Goal: Complete application form: Complete application form

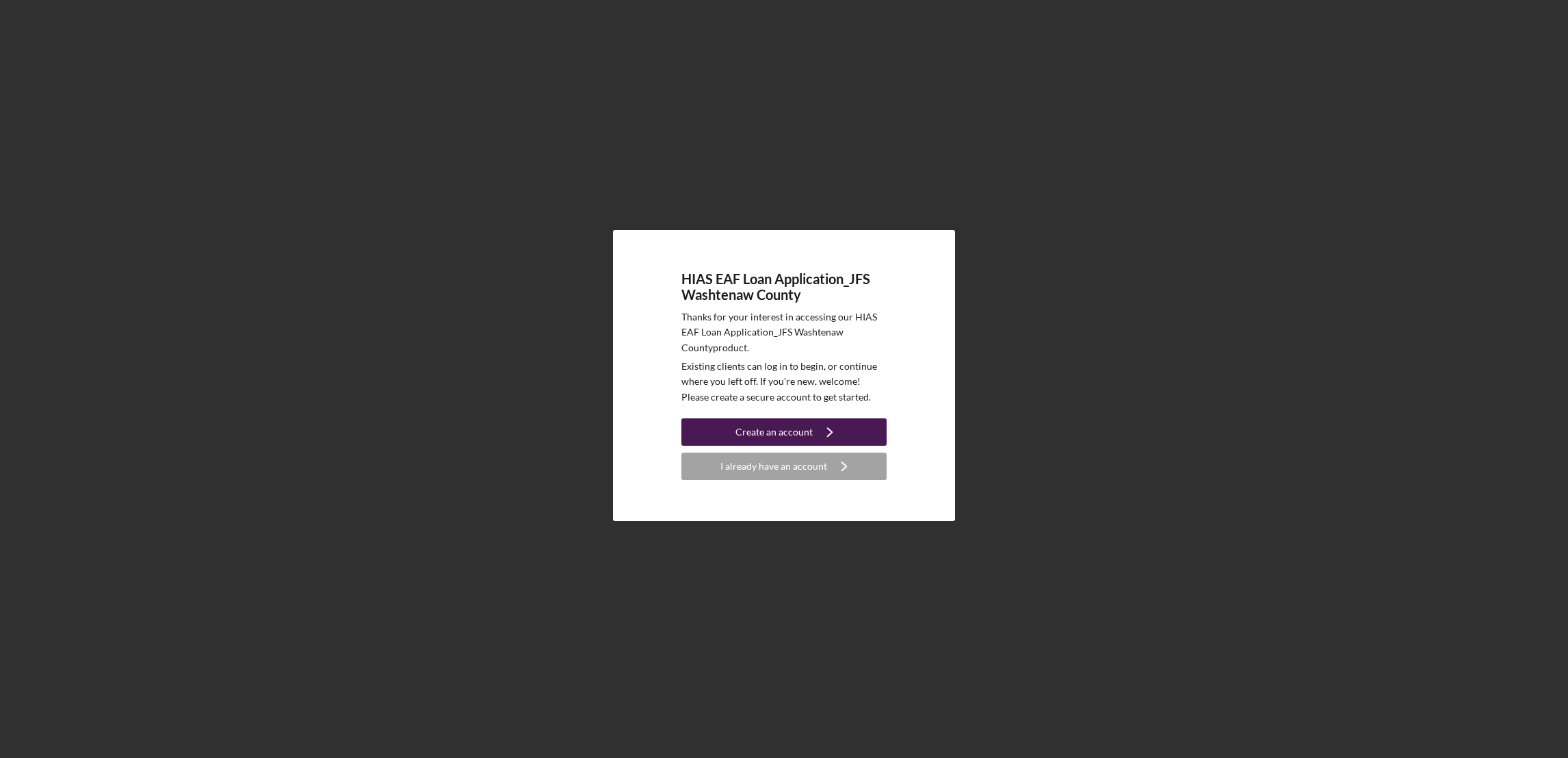
click at [760, 429] on div "Create an account" at bounding box center [773, 432] width 77 height 27
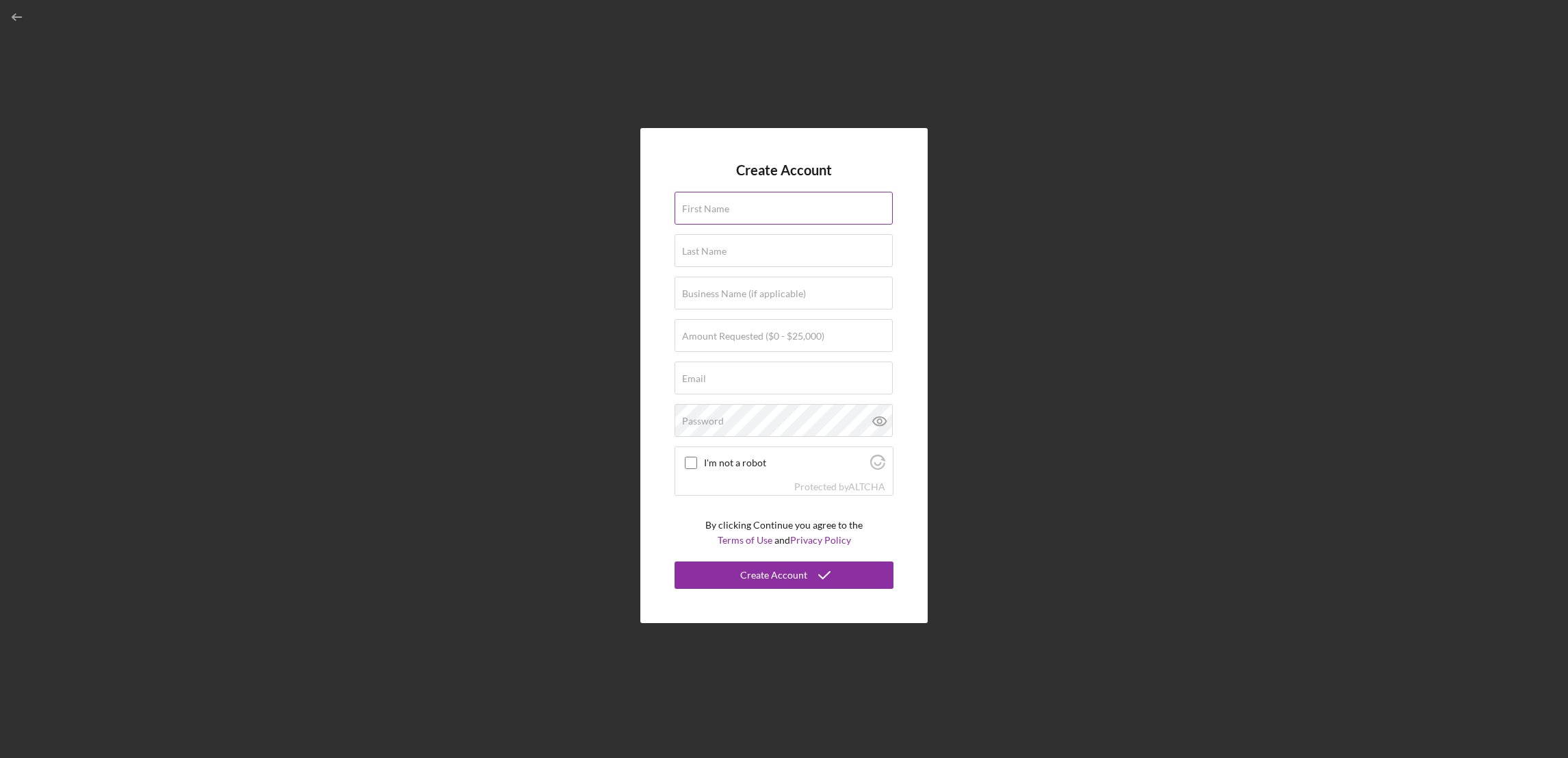
click at [745, 210] on input "First Name" at bounding box center [783, 208] width 218 height 33
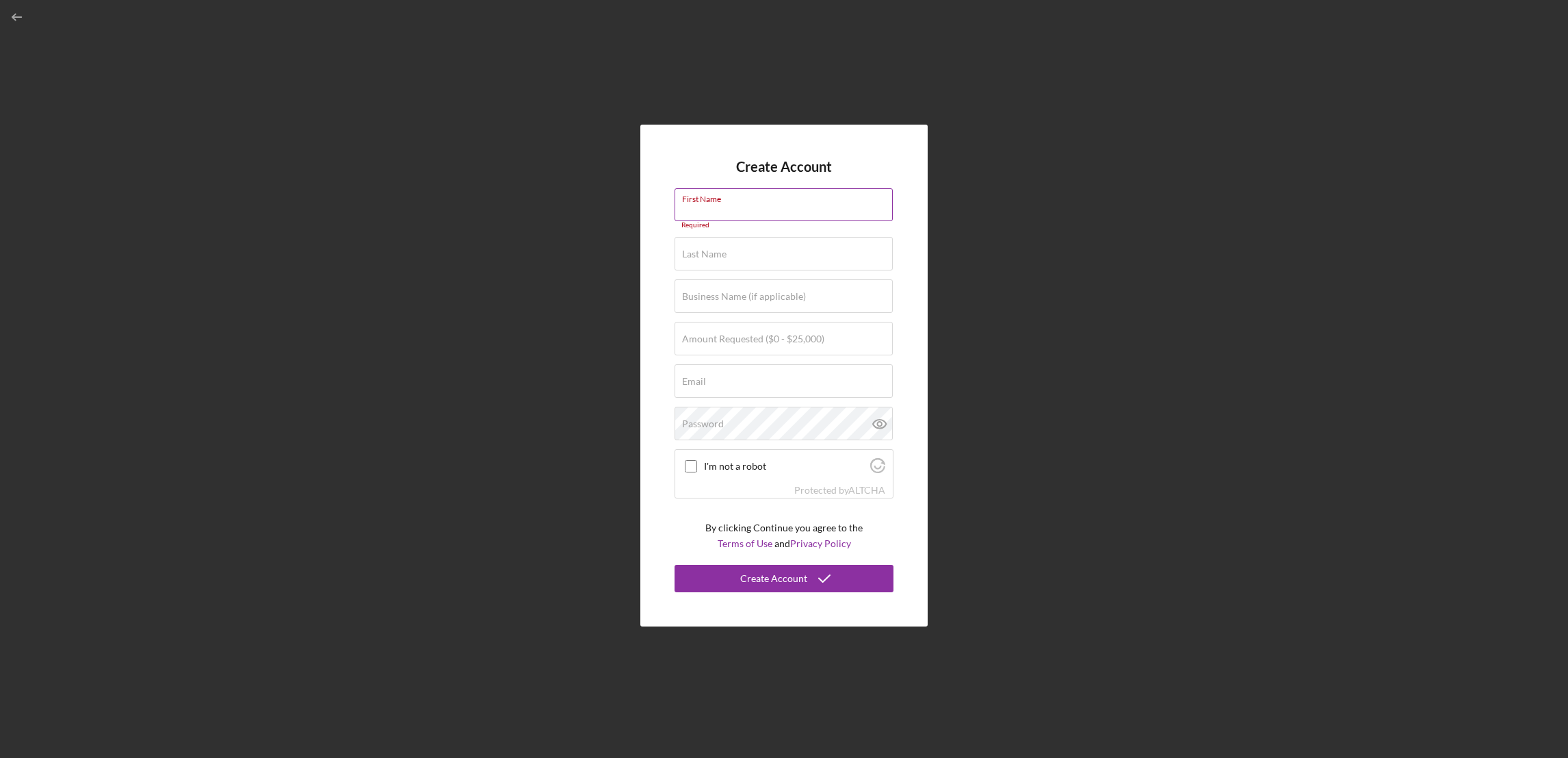
paste input "[PERSON_NAME]"
type input "[PERSON_NAME]"
click at [730, 245] on div "Last Name Required" at bounding box center [783, 247] width 219 height 34
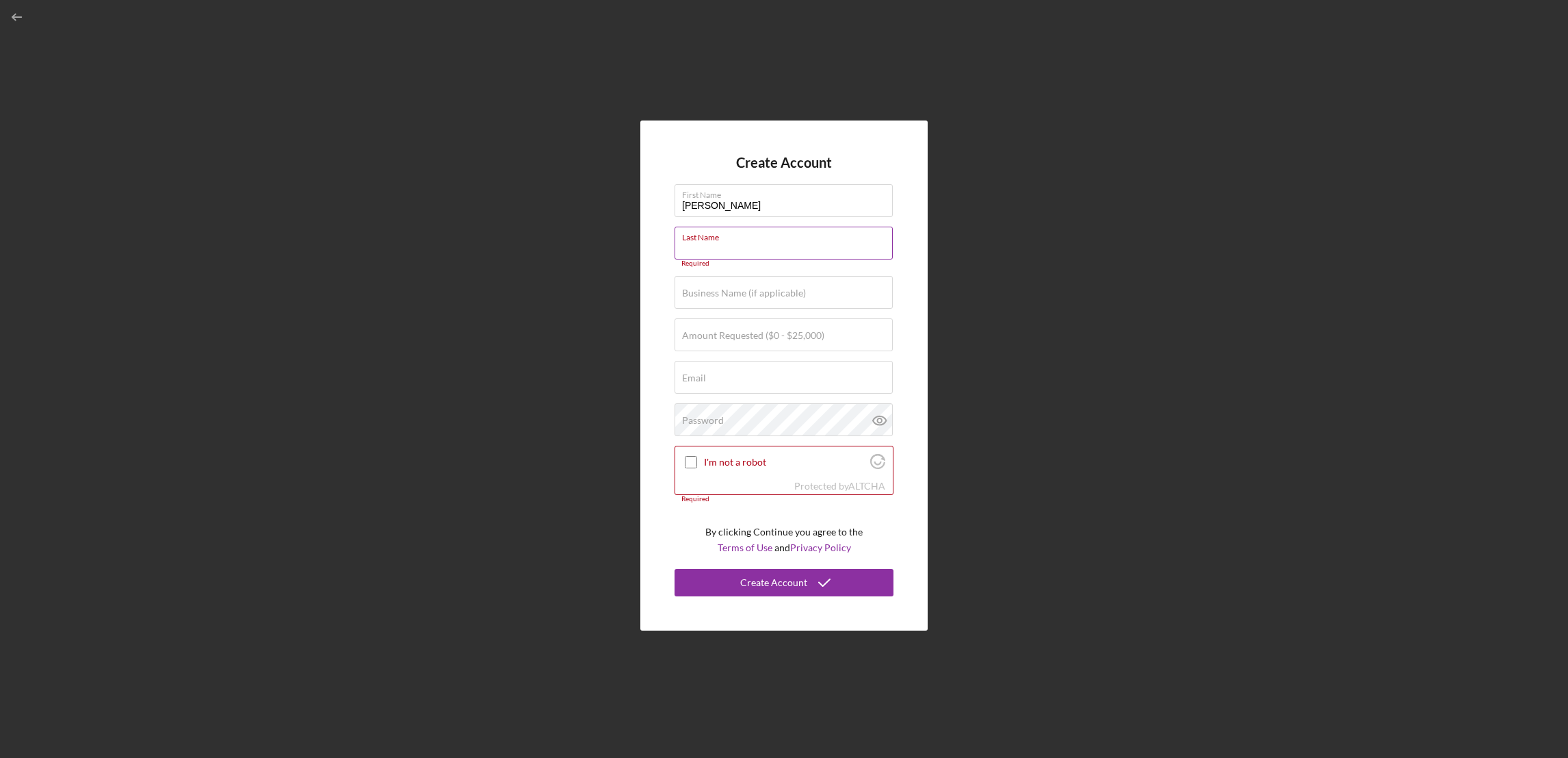
paste input "arwani"
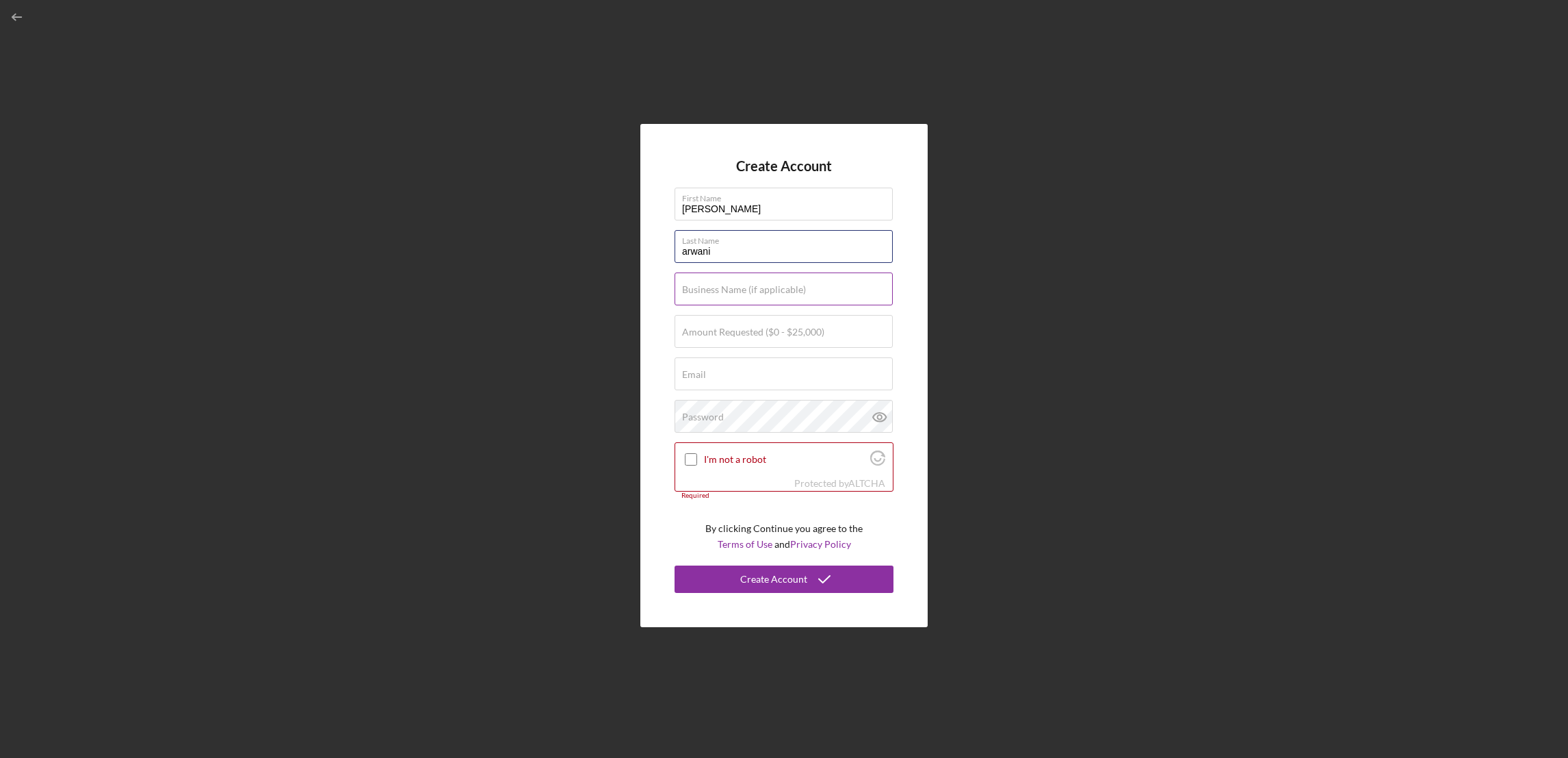
type input "arwani"
click at [727, 285] on label "Business Name (if applicable)" at bounding box center [744, 290] width 123 height 11
click at [727, 285] on input "Business Name (if applicable)" at bounding box center [783, 289] width 218 height 33
click at [691, 461] on input "I'm not a robot" at bounding box center [691, 459] width 13 height 13
checkbox input "true"
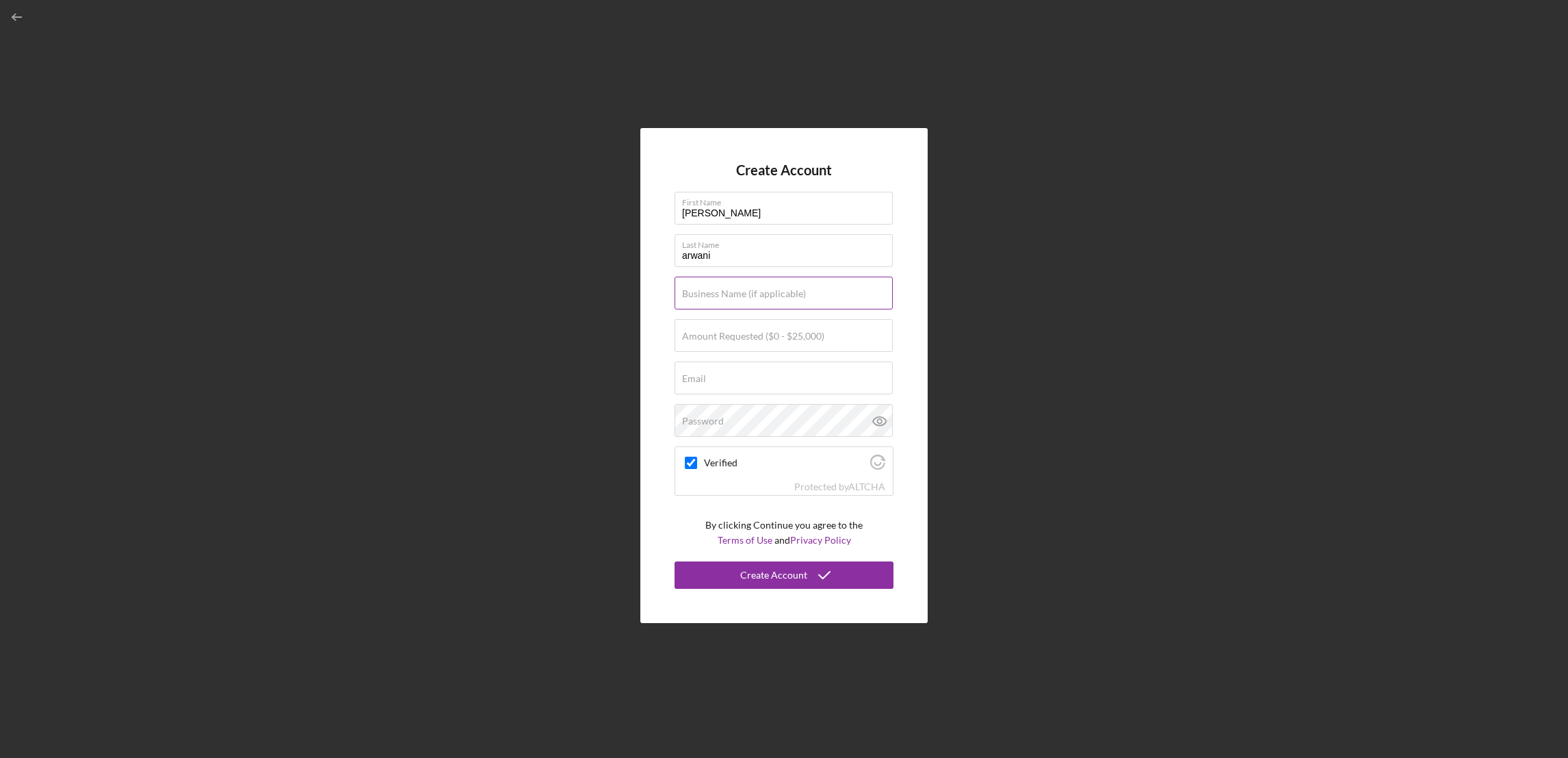
click at [713, 292] on label "Business Name (if applicable)" at bounding box center [744, 293] width 123 height 11
click at [713, 292] on input "Business Name (if applicable)" at bounding box center [783, 293] width 218 height 33
click at [715, 338] on label "Amount Requested ($0 - $25,000)" at bounding box center [753, 336] width 142 height 11
click at [715, 338] on input "Amount Requested ($0 - $25,000)" at bounding box center [783, 335] width 218 height 33
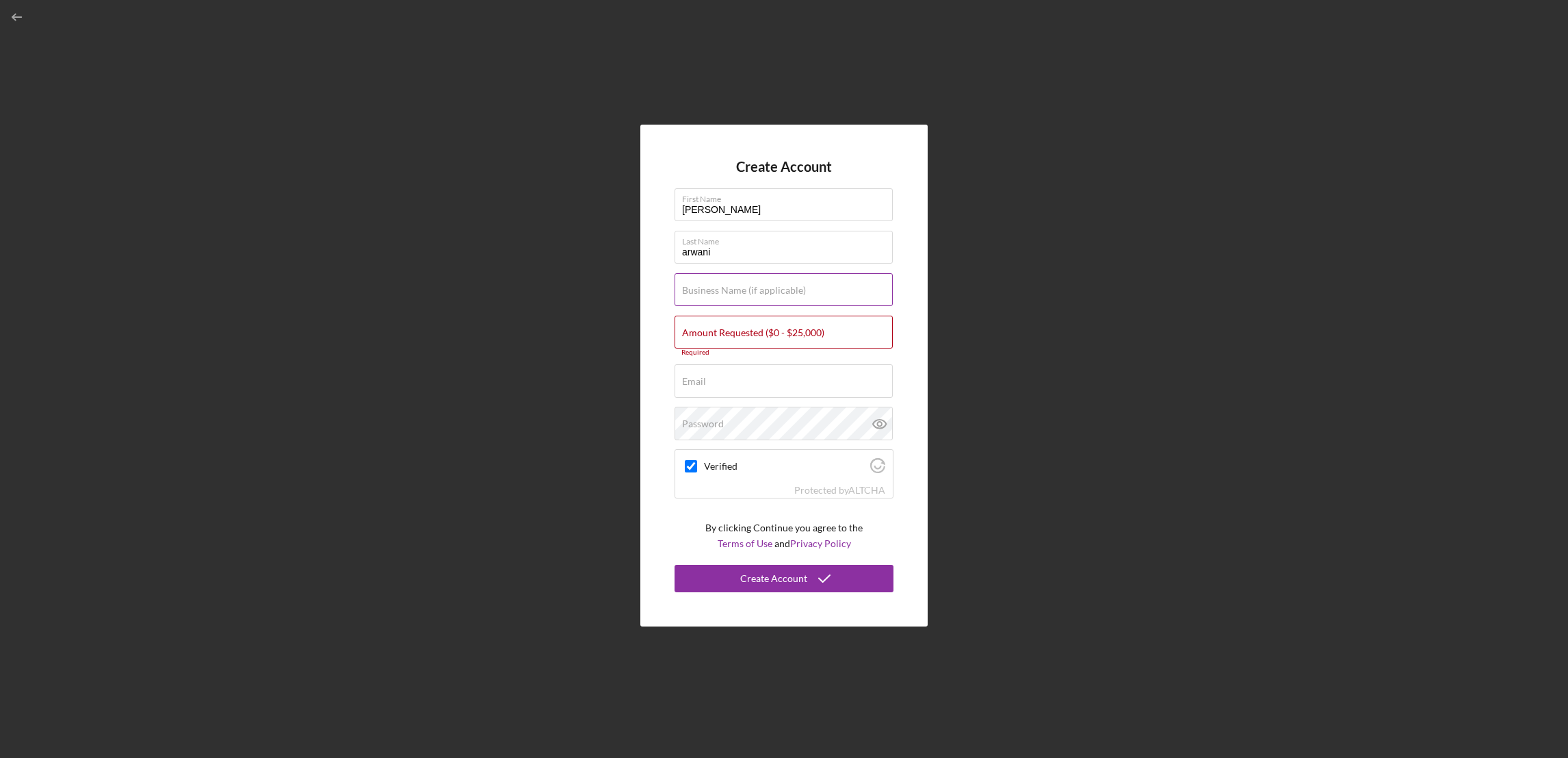
click at [709, 294] on label "Business Name (if applicable)" at bounding box center [744, 290] width 123 height 11
click at [709, 294] on input "Business Name (if applicable)" at bounding box center [783, 290] width 218 height 33
click at [727, 331] on label "Amount Requested ($0 - $25,000)" at bounding box center [753, 332] width 142 height 11
click at [727, 331] on input "Amount Requested ($0 - $25,000)" at bounding box center [783, 332] width 218 height 33
click at [724, 383] on input "Email" at bounding box center [783, 380] width 218 height 33
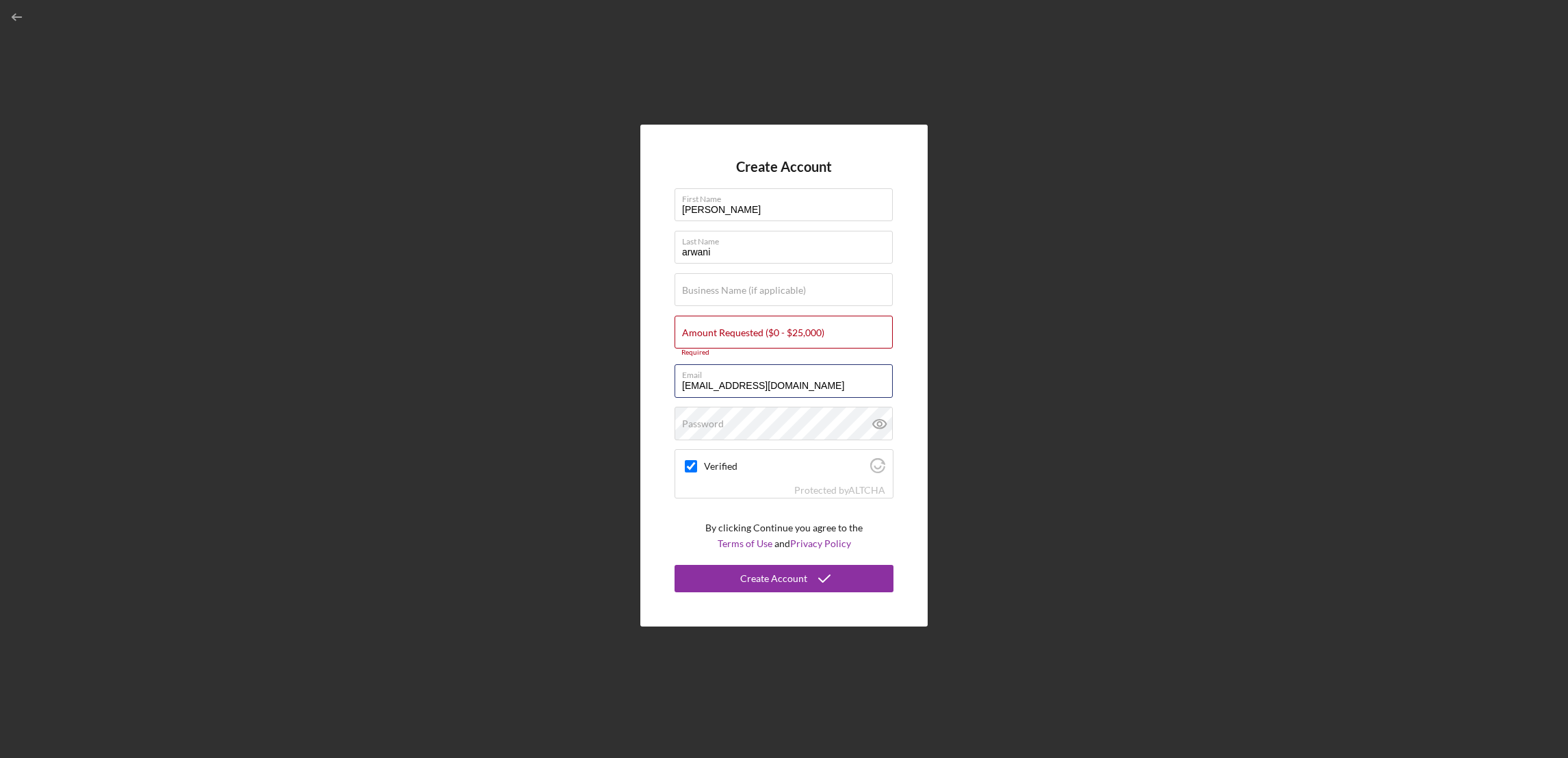
type input "[EMAIL_ADDRESS][DOMAIN_NAME]"
click at [1024, 337] on div "Create Account First Name [PERSON_NAME] Last Name arwani Business Name (if appl…" at bounding box center [784, 375] width 1554 height 751
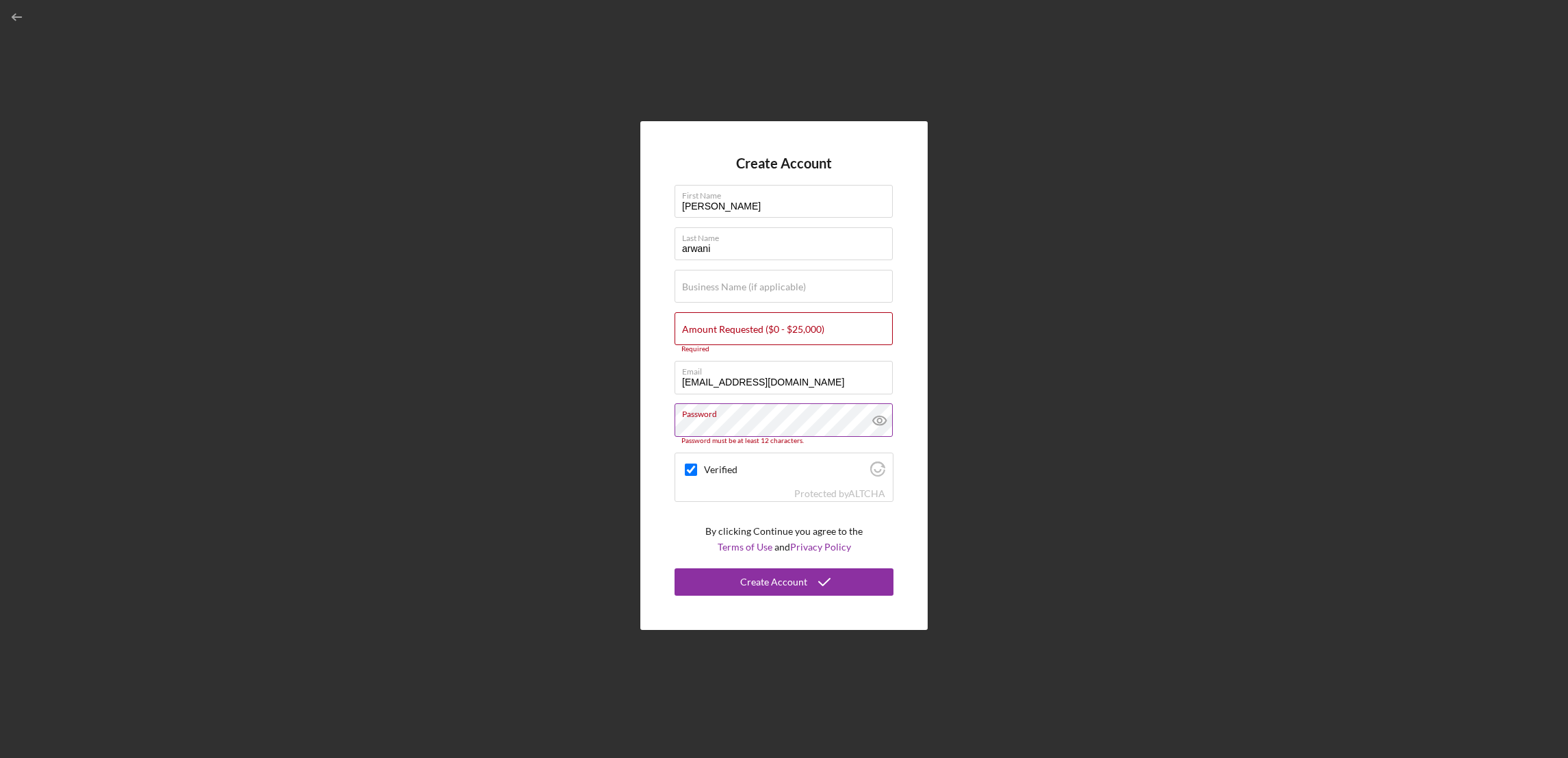
click at [877, 419] on icon at bounding box center [878, 420] width 5 height 5
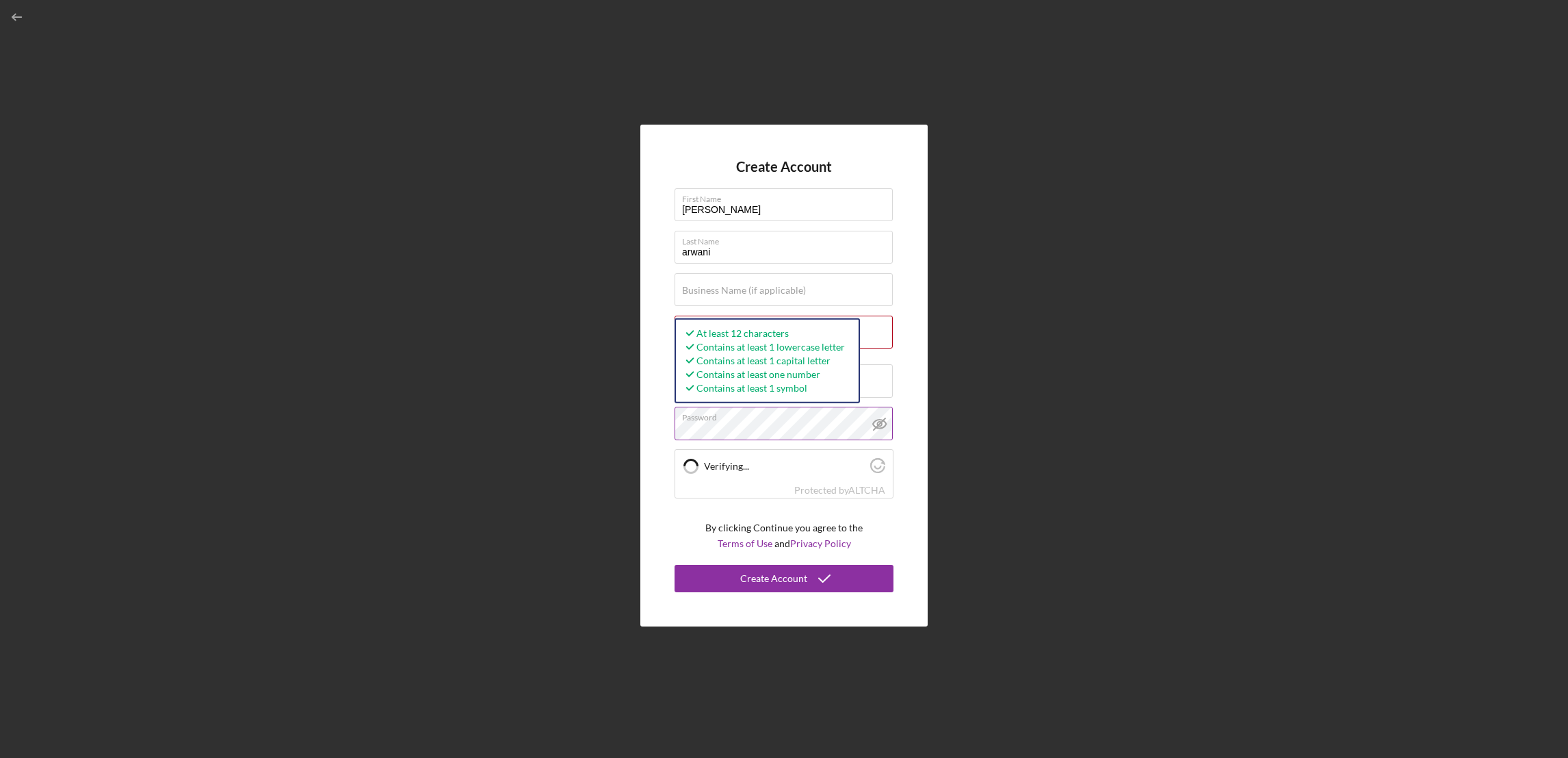
checkbox input "true"
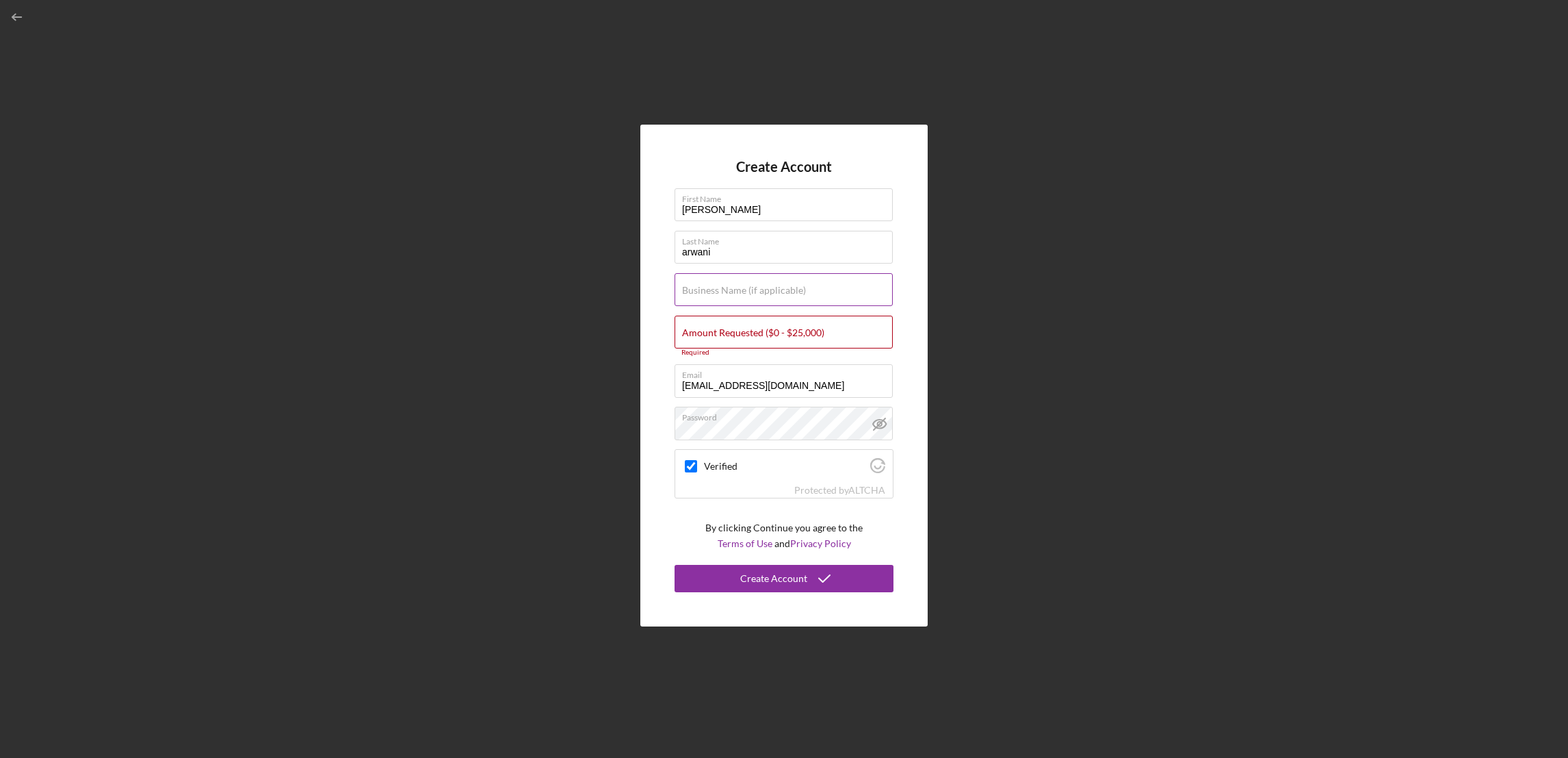
click at [725, 287] on label "Business Name (if applicable)" at bounding box center [744, 290] width 123 height 11
click at [725, 287] on input "Business Name (if applicable)" at bounding box center [783, 290] width 218 height 33
type input "Arwani"
click at [760, 570] on div "Create Account" at bounding box center [774, 578] width 67 height 27
click at [740, 335] on label "Amount Requested ($0 - $25,000)" at bounding box center [753, 332] width 142 height 11
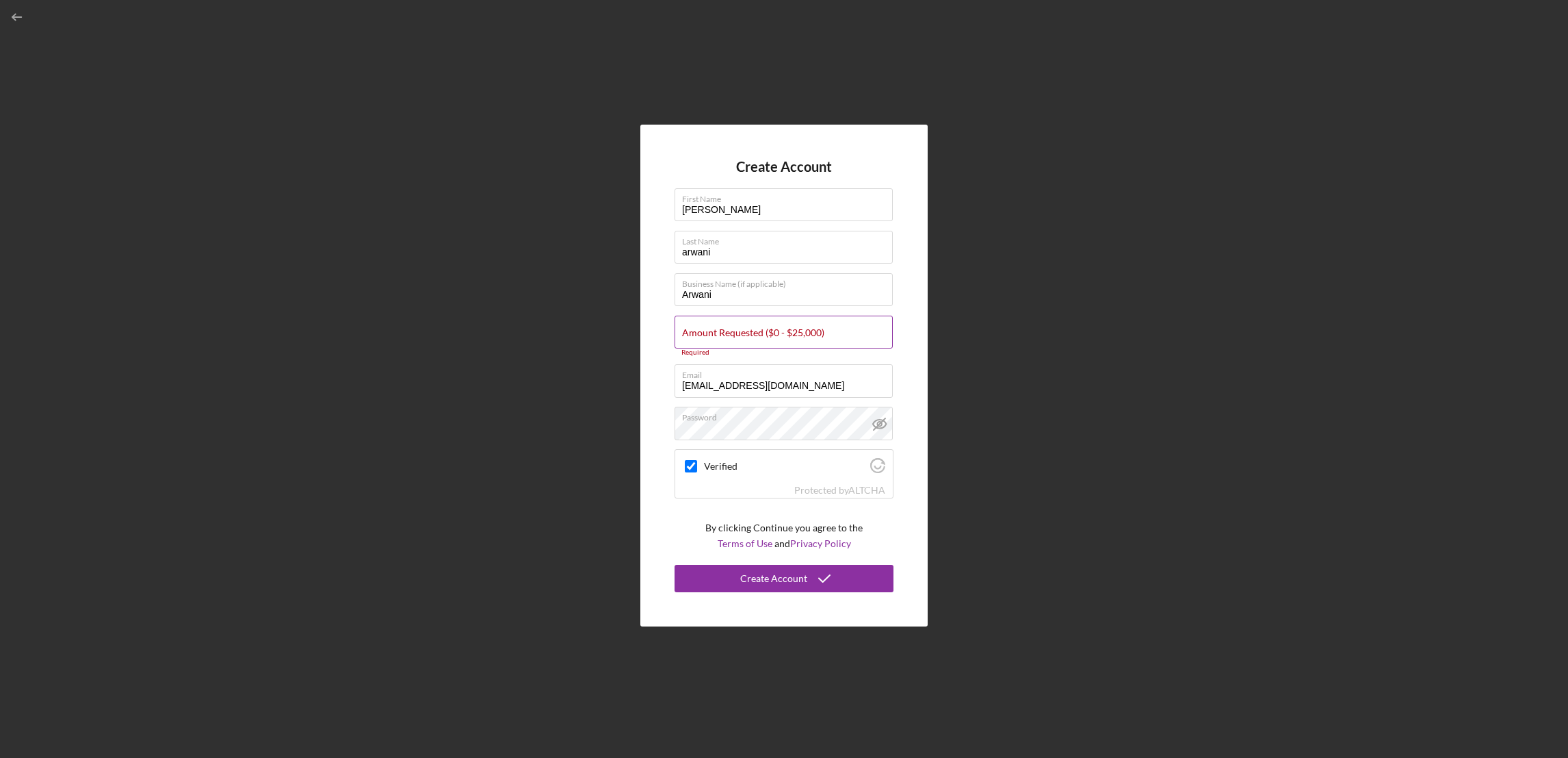
click at [740, 335] on input "Amount Requested ($0 - $25,000)" at bounding box center [783, 332] width 218 height 33
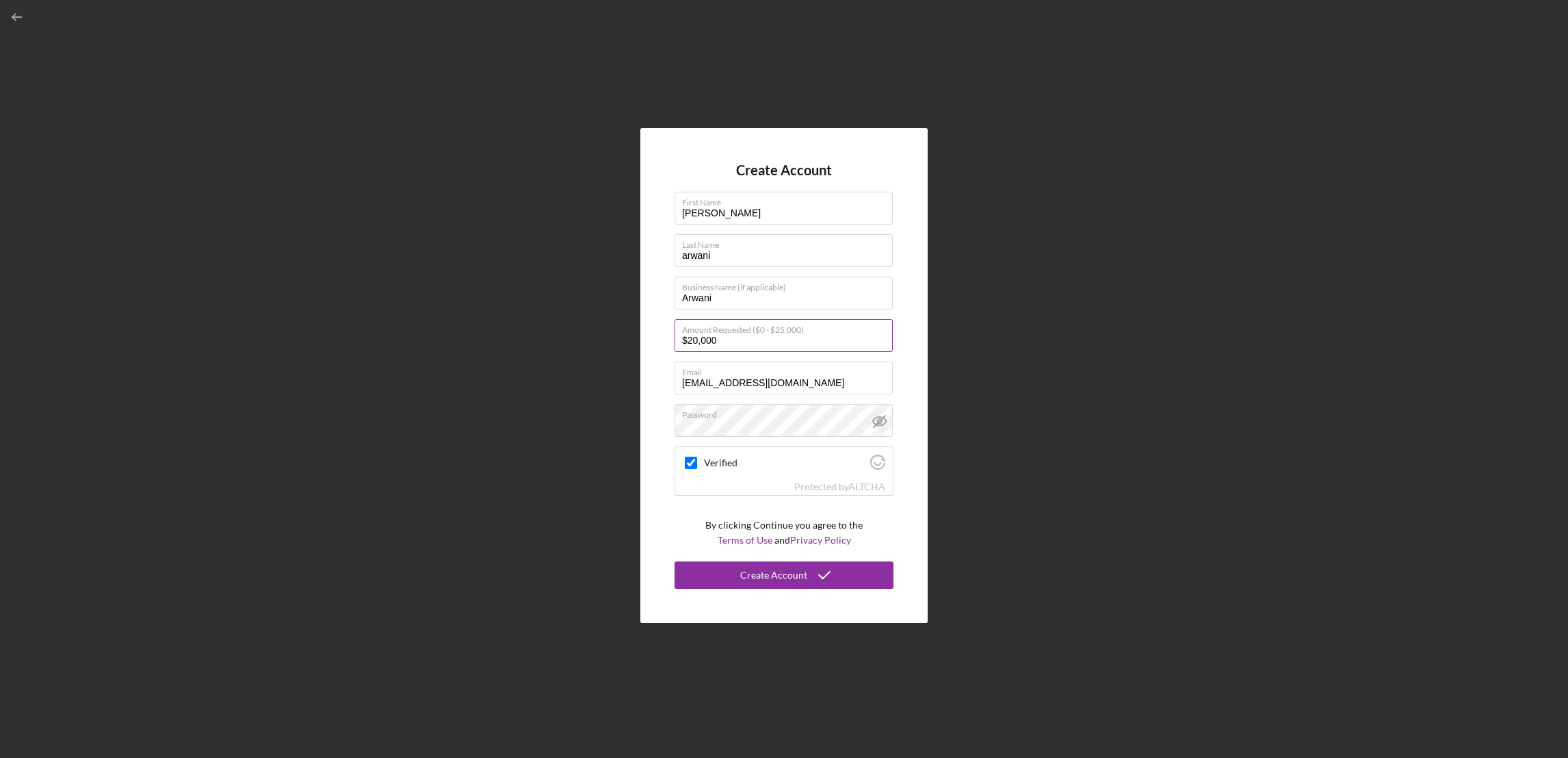
drag, startPoint x: 730, startPoint y: 337, endPoint x: 678, endPoint y: 348, distance: 53.2
click at [678, 348] on input "$20,000" at bounding box center [783, 335] width 218 height 33
type input "$10,000"
checkbox input "true"
type input "$10,000"
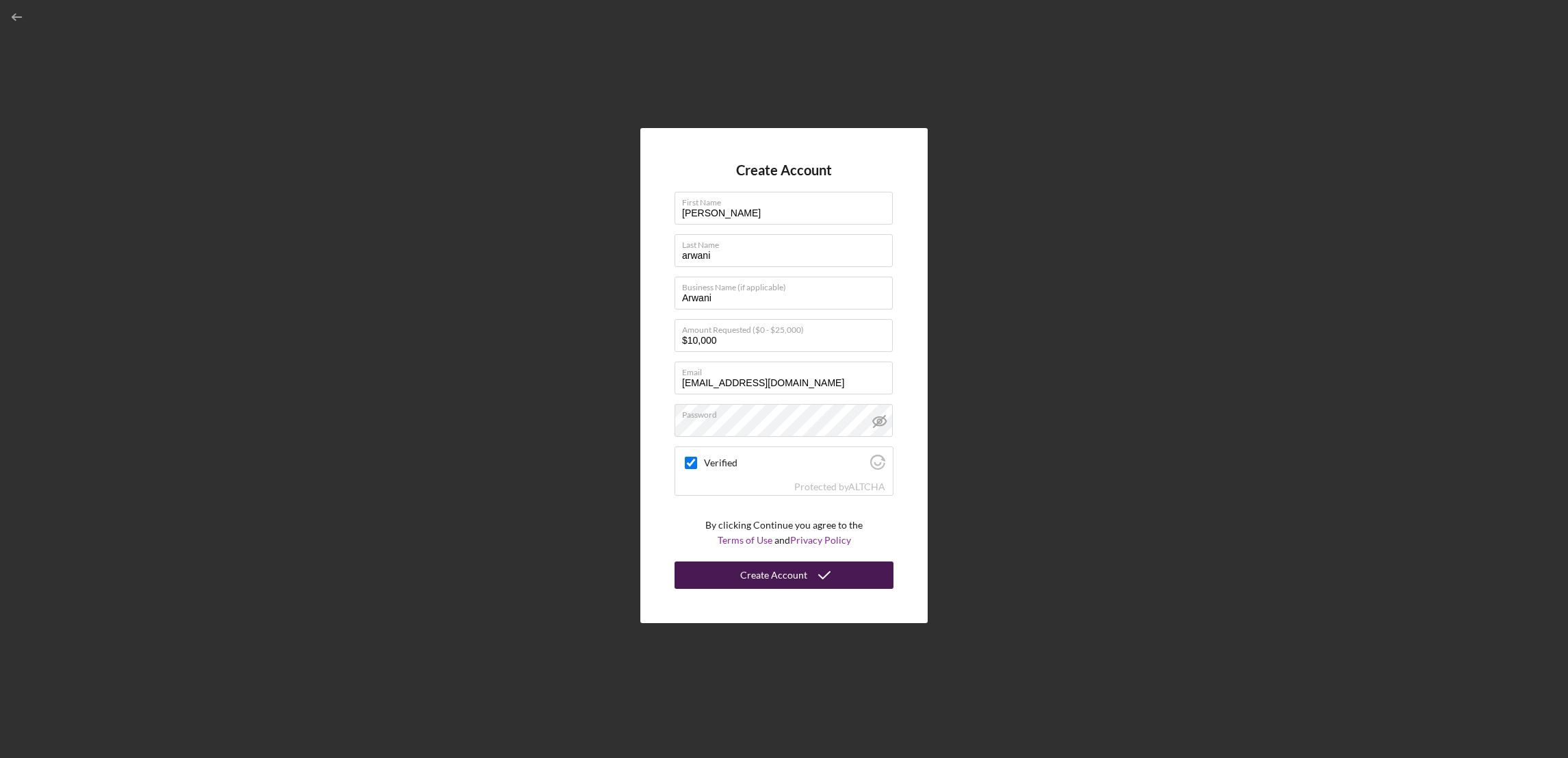
click at [769, 576] on div "Create Account" at bounding box center [774, 575] width 67 height 27
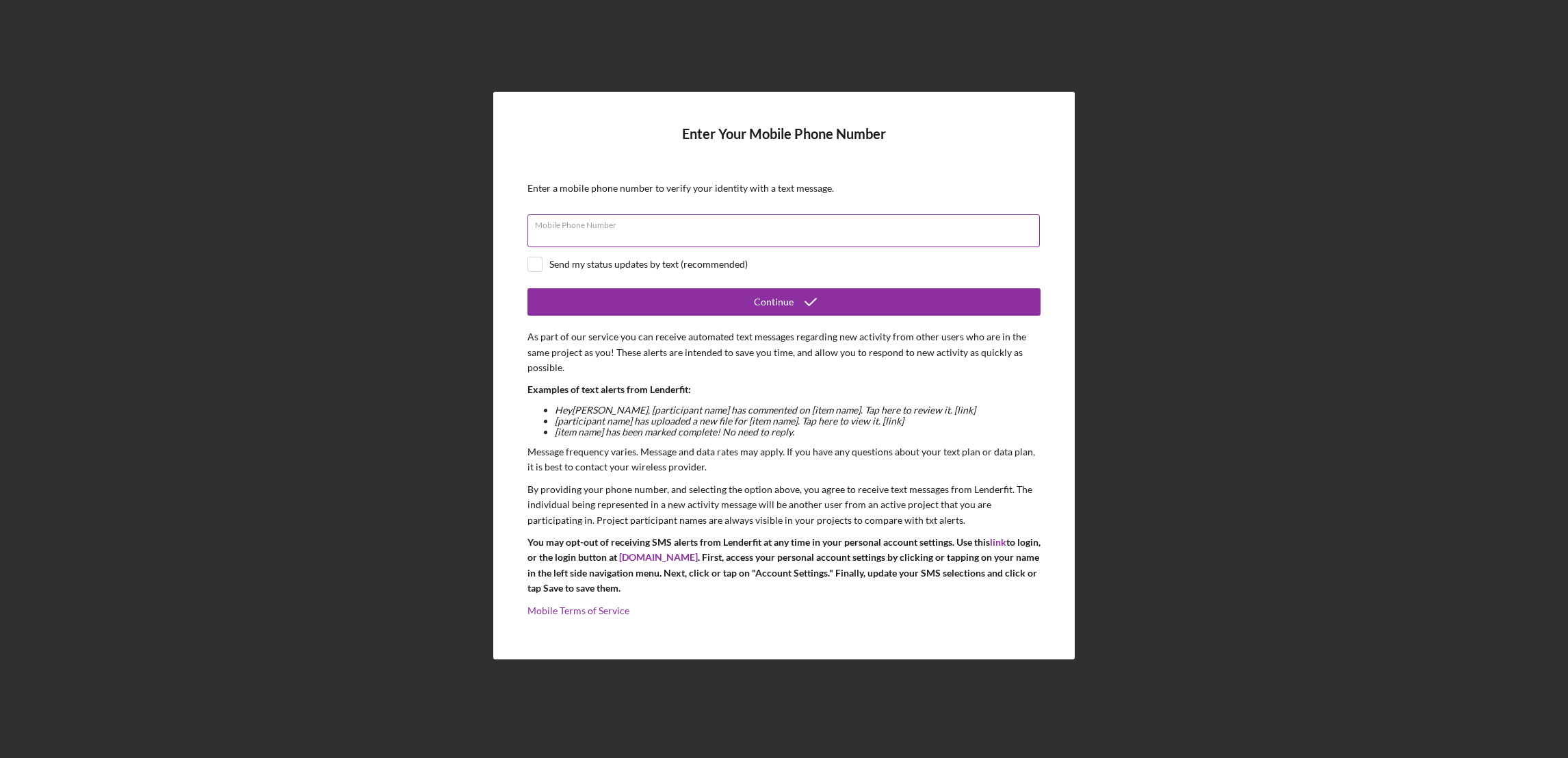
drag, startPoint x: 643, startPoint y: 233, endPoint x: 741, endPoint y: 230, distance: 98.0
click at [643, 233] on input "Mobile Phone Number" at bounding box center [783, 231] width 513 height 33
type input "[PHONE_NUMBER]"
click at [532, 262] on input "checkbox" at bounding box center [534, 263] width 14 height 14
checkbox input "true"
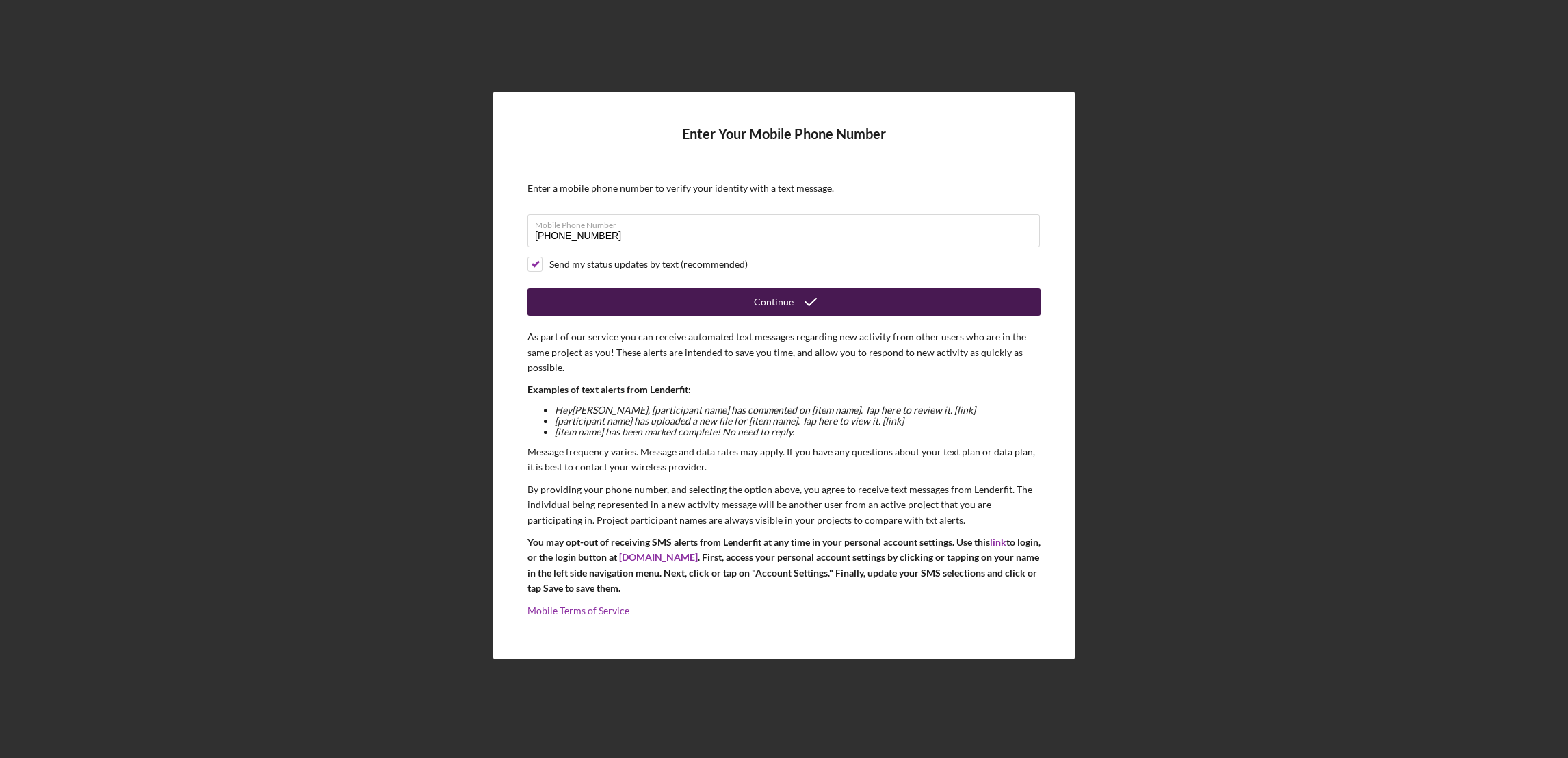
click at [746, 300] on button "Continue" at bounding box center [783, 301] width 513 height 27
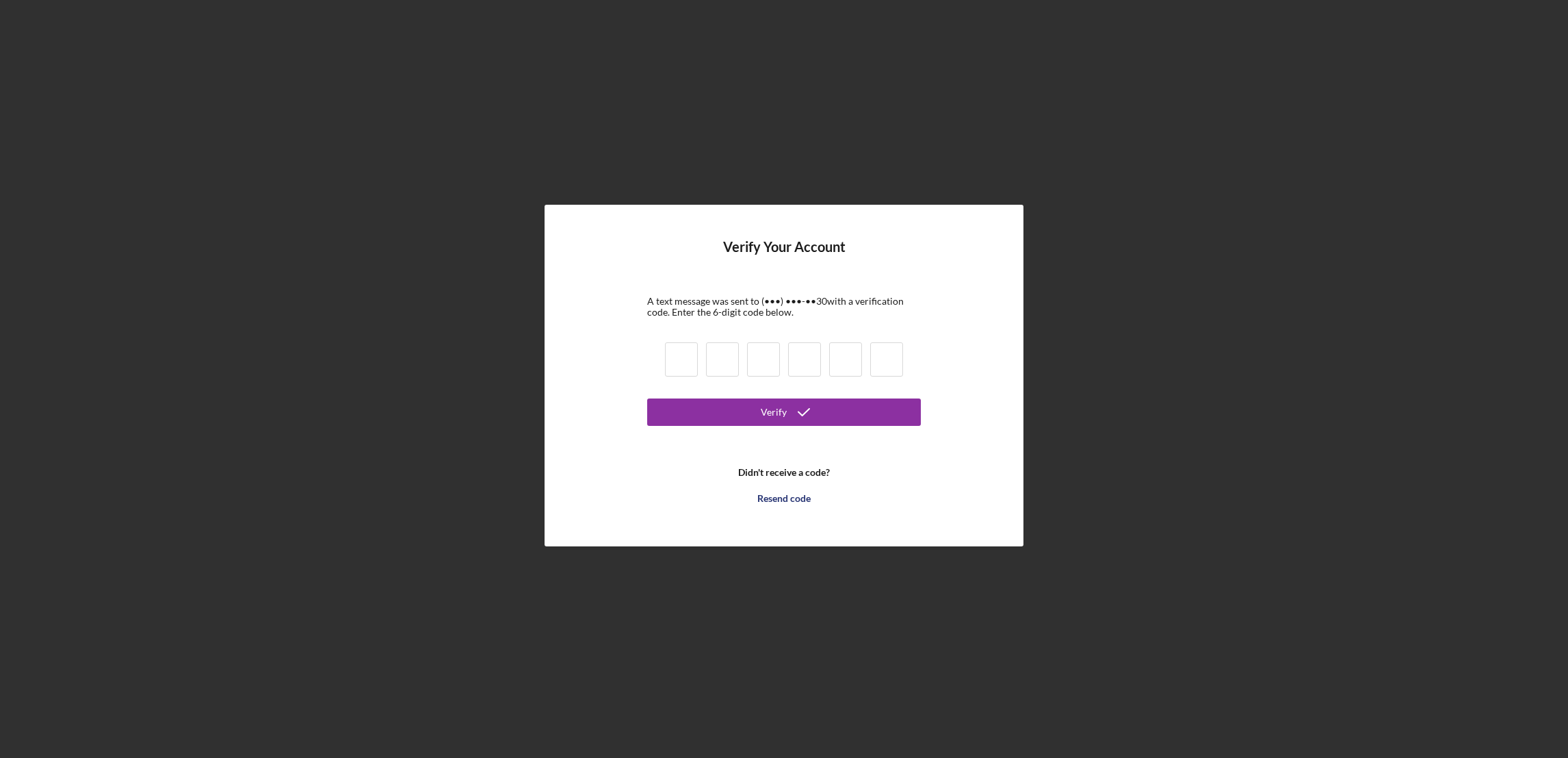
click at [675, 361] on input at bounding box center [681, 359] width 33 height 34
type input "1"
type input "9"
type input "5"
type input "1"
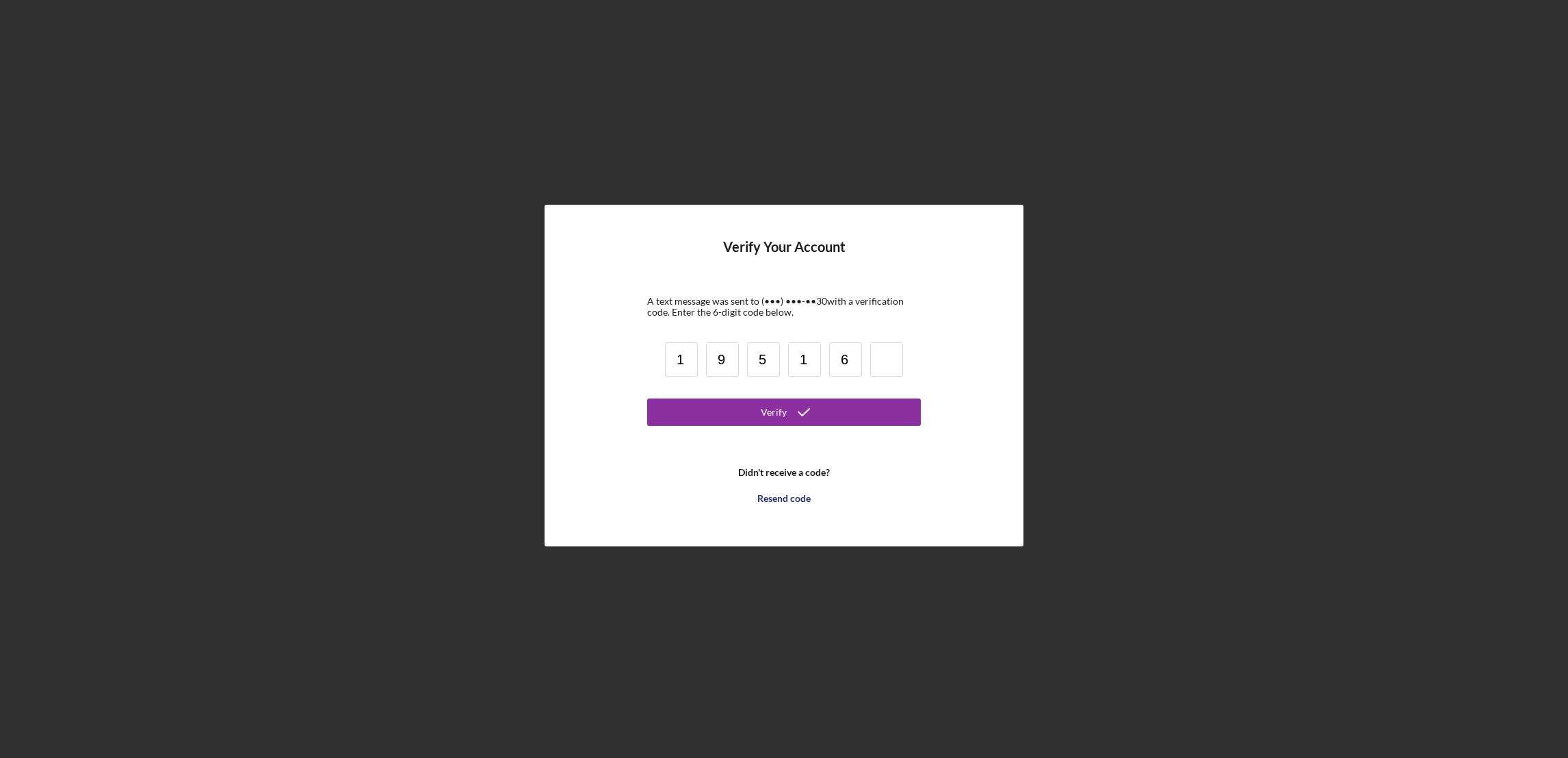
type input "6"
type input "8"
click at [783, 413] on div "Verify" at bounding box center [773, 412] width 26 height 27
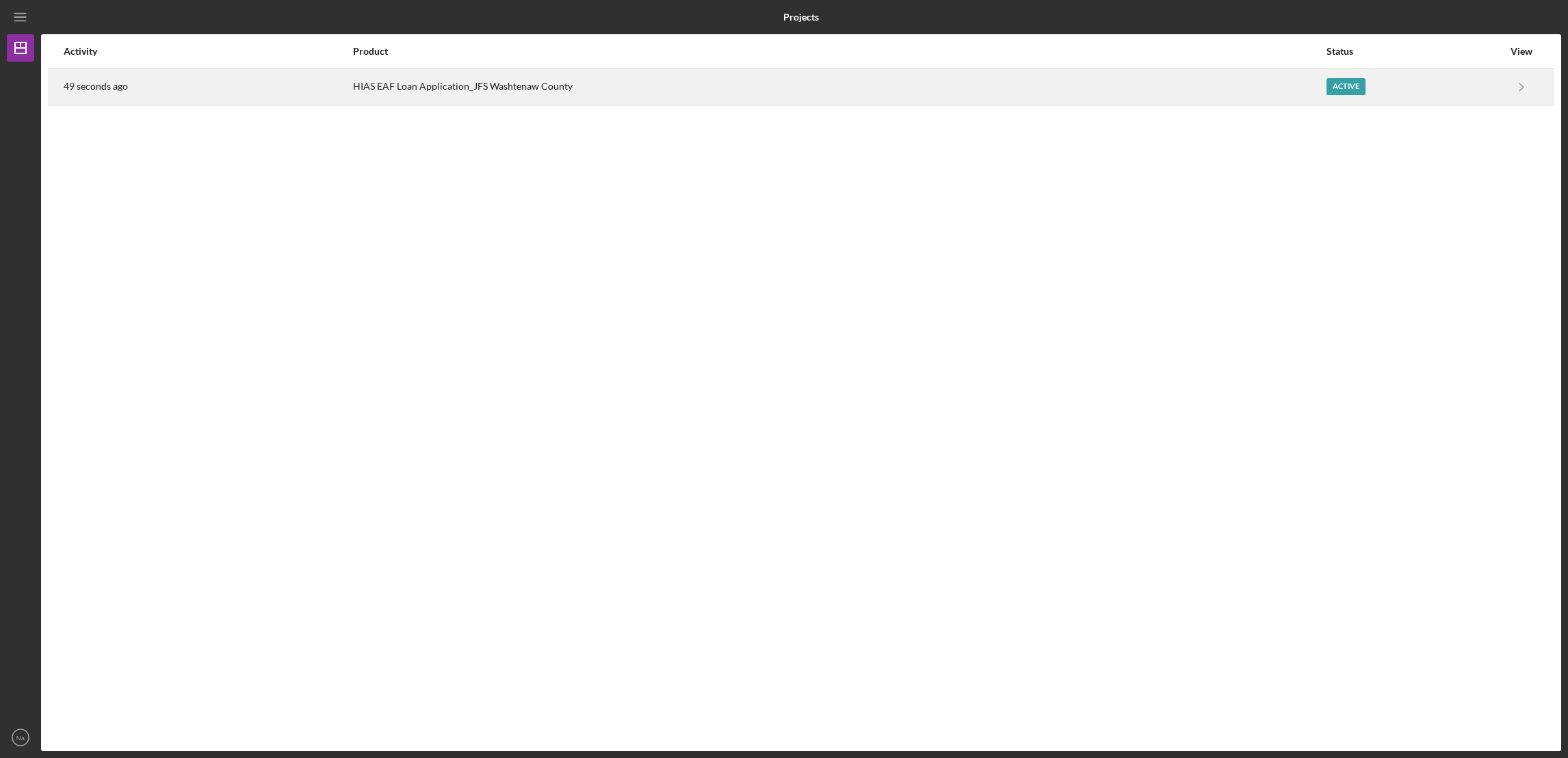
click at [1337, 84] on div "Active" at bounding box center [1346, 86] width 39 height 17
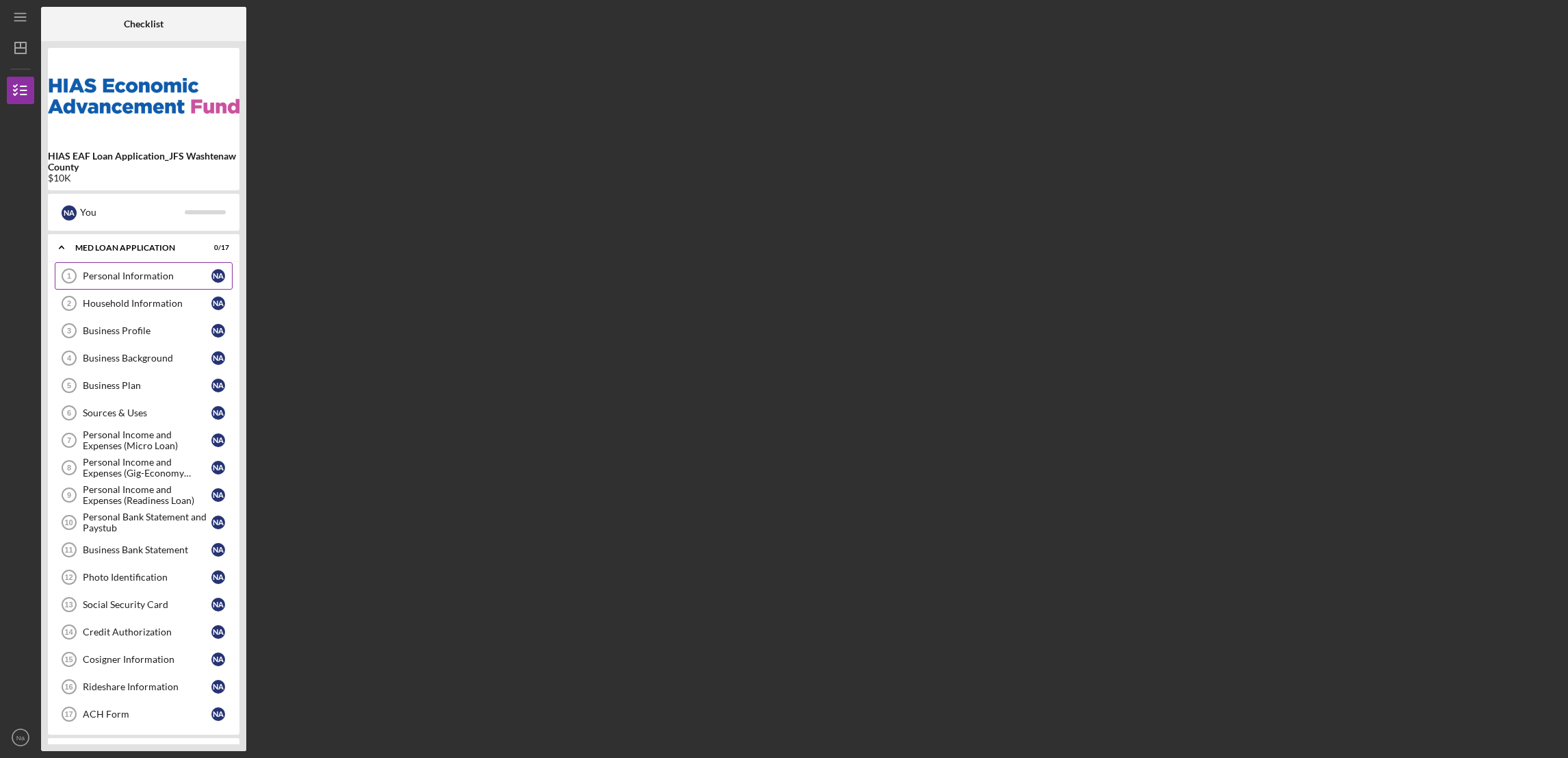
click at [125, 279] on div "Personal Information" at bounding box center [147, 276] width 129 height 11
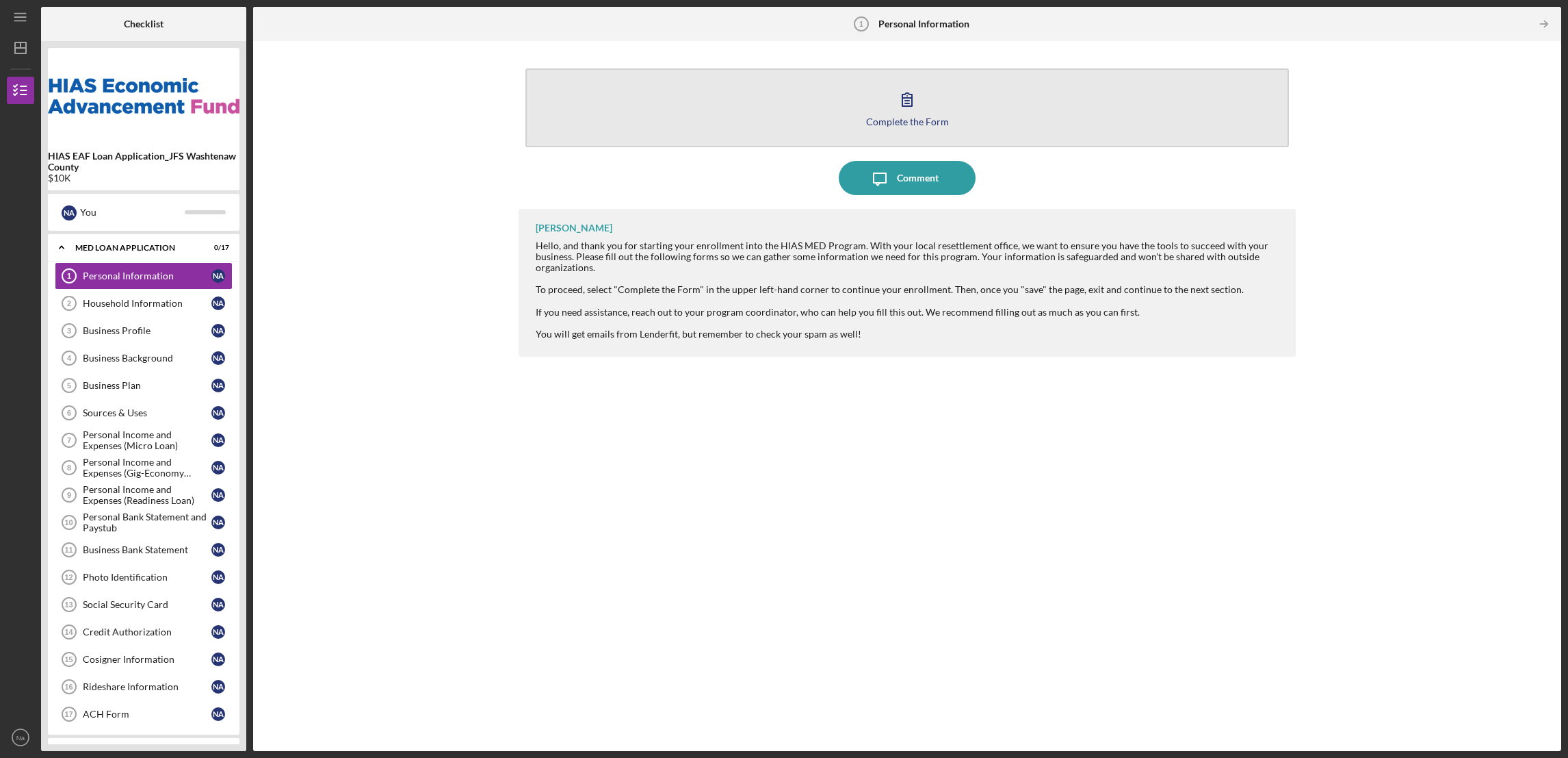
click at [910, 123] on div "Complete the Form" at bounding box center [906, 121] width 83 height 10
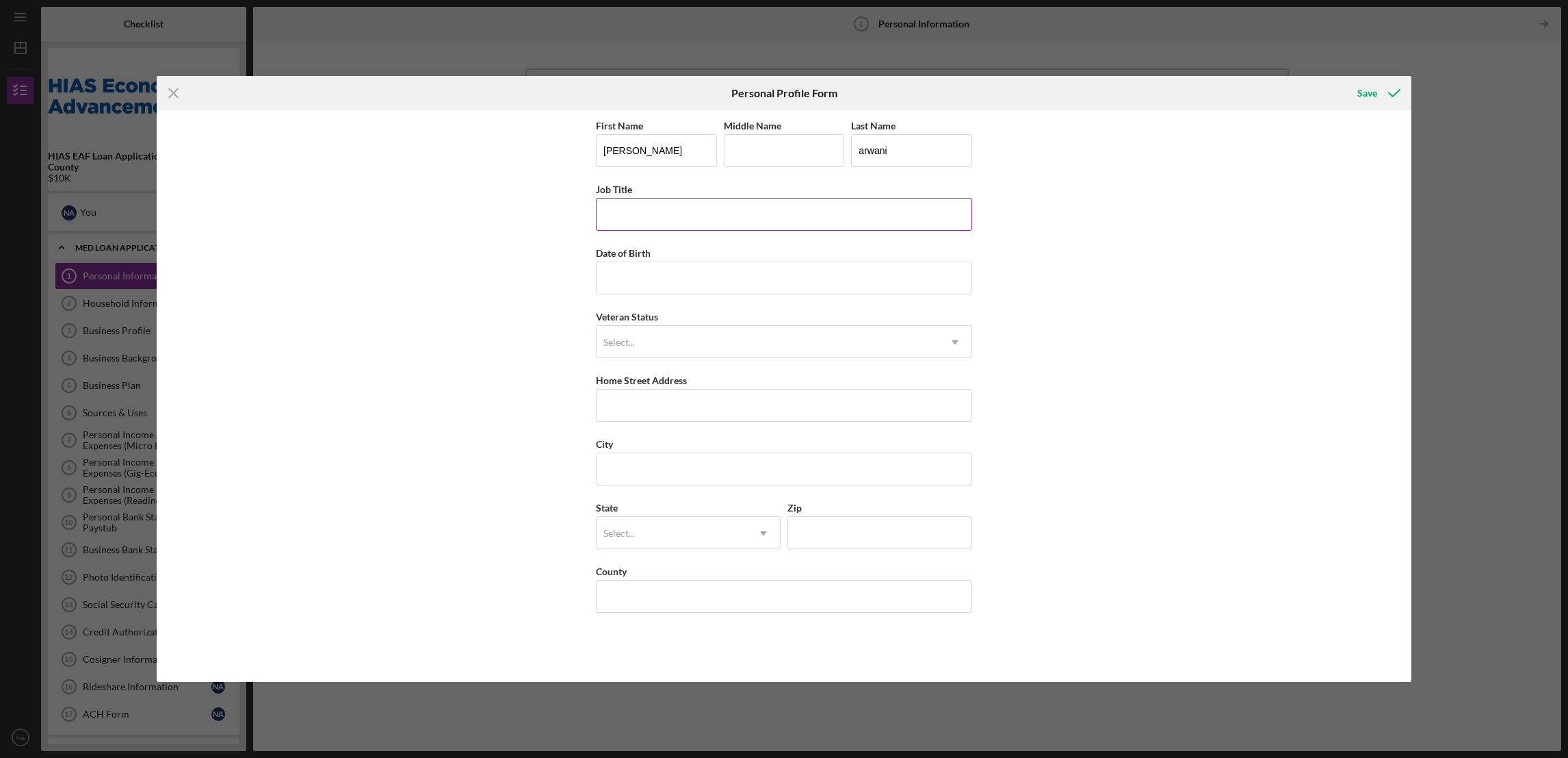
click at [638, 209] on input "Job Title" at bounding box center [784, 214] width 377 height 33
click at [654, 210] on input "Job Title" at bounding box center [784, 214] width 377 height 33
click at [654, 212] on input "Job Title" at bounding box center [784, 214] width 377 height 33
click at [635, 212] on input "Job Title" at bounding box center [784, 214] width 377 height 33
click at [634, 216] on input "Job Title" at bounding box center [784, 214] width 377 height 33
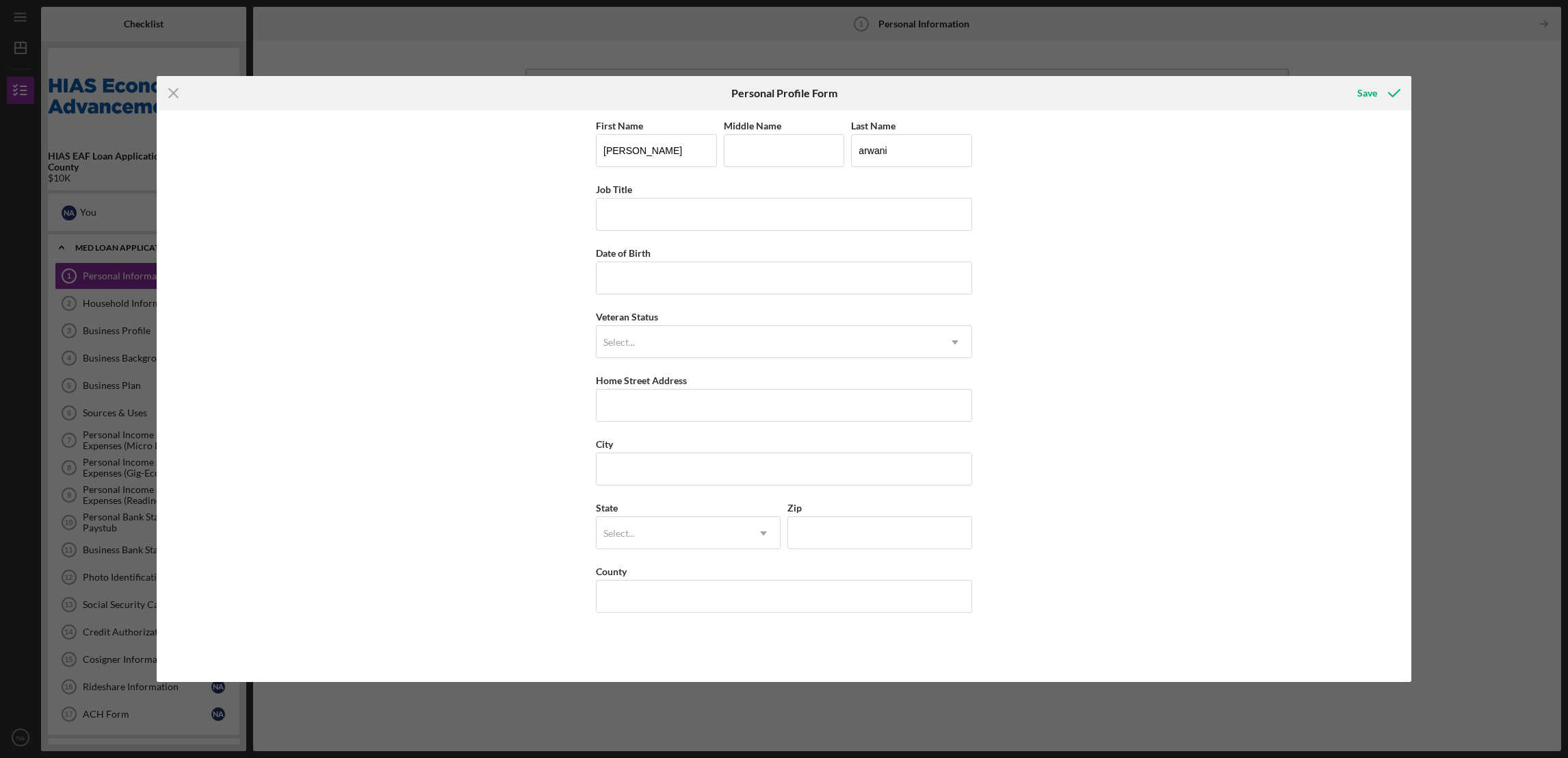
click at [1083, 237] on div "First Name [PERSON_NAME] Middle Name Last Name arwani Job Title Date of Birth V…" at bounding box center [784, 396] width 1255 height 572
drag, startPoint x: 633, startPoint y: 216, endPoint x: 732, endPoint y: 221, distance: 99.1
click at [633, 216] on input "Job Title" at bounding box center [784, 214] width 377 height 33
drag, startPoint x: 705, startPoint y: 212, endPoint x: 672, endPoint y: 210, distance: 33.1
click at [672, 210] on input "Environmental Revises" at bounding box center [784, 214] width 377 height 33
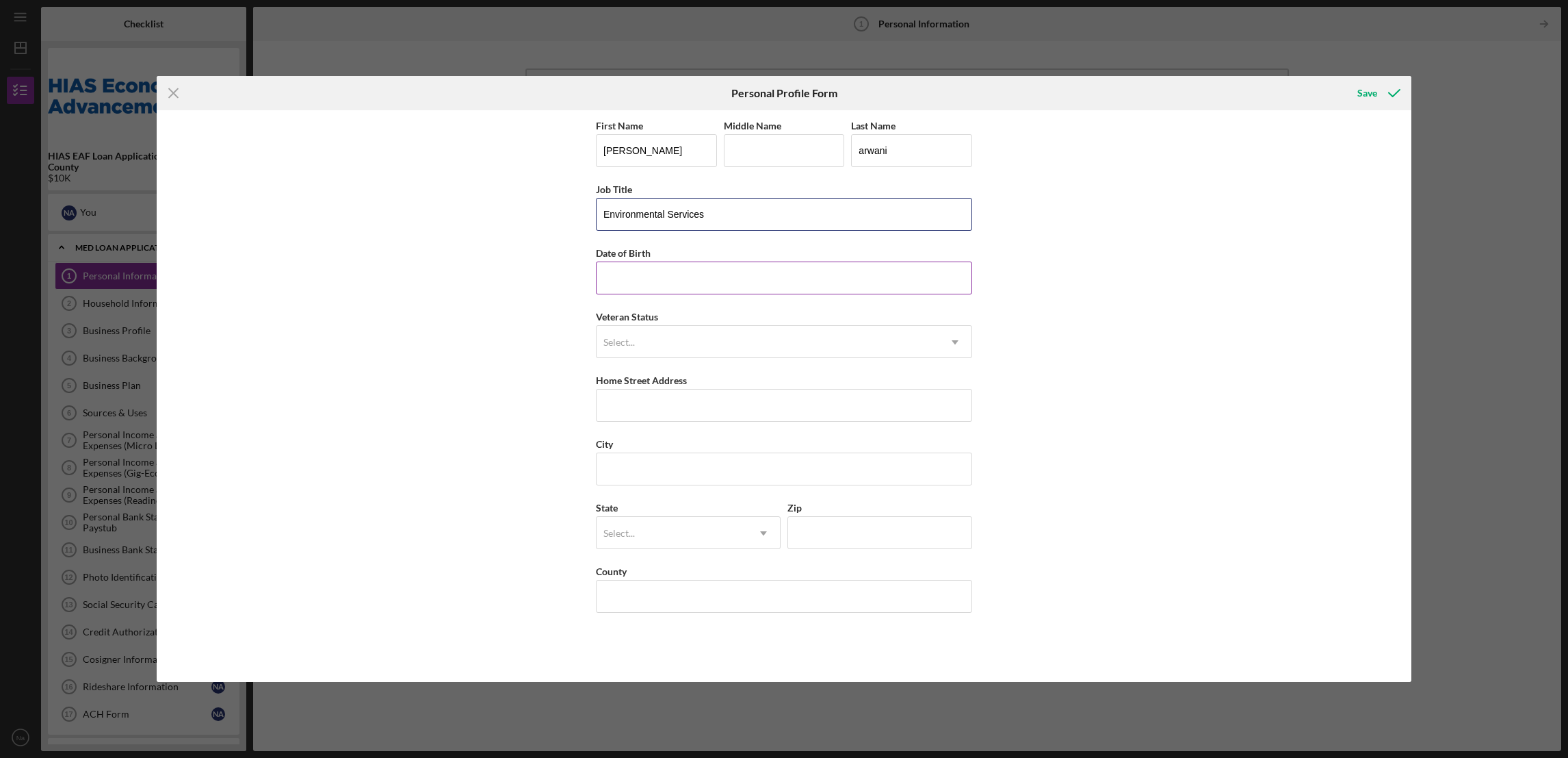
type input "Environmental Services"
drag, startPoint x: 645, startPoint y: 272, endPoint x: 753, endPoint y: 262, distance: 108.5
click at [645, 272] on input "Date of Birth" at bounding box center [784, 278] width 377 height 33
type input "[DATE]"
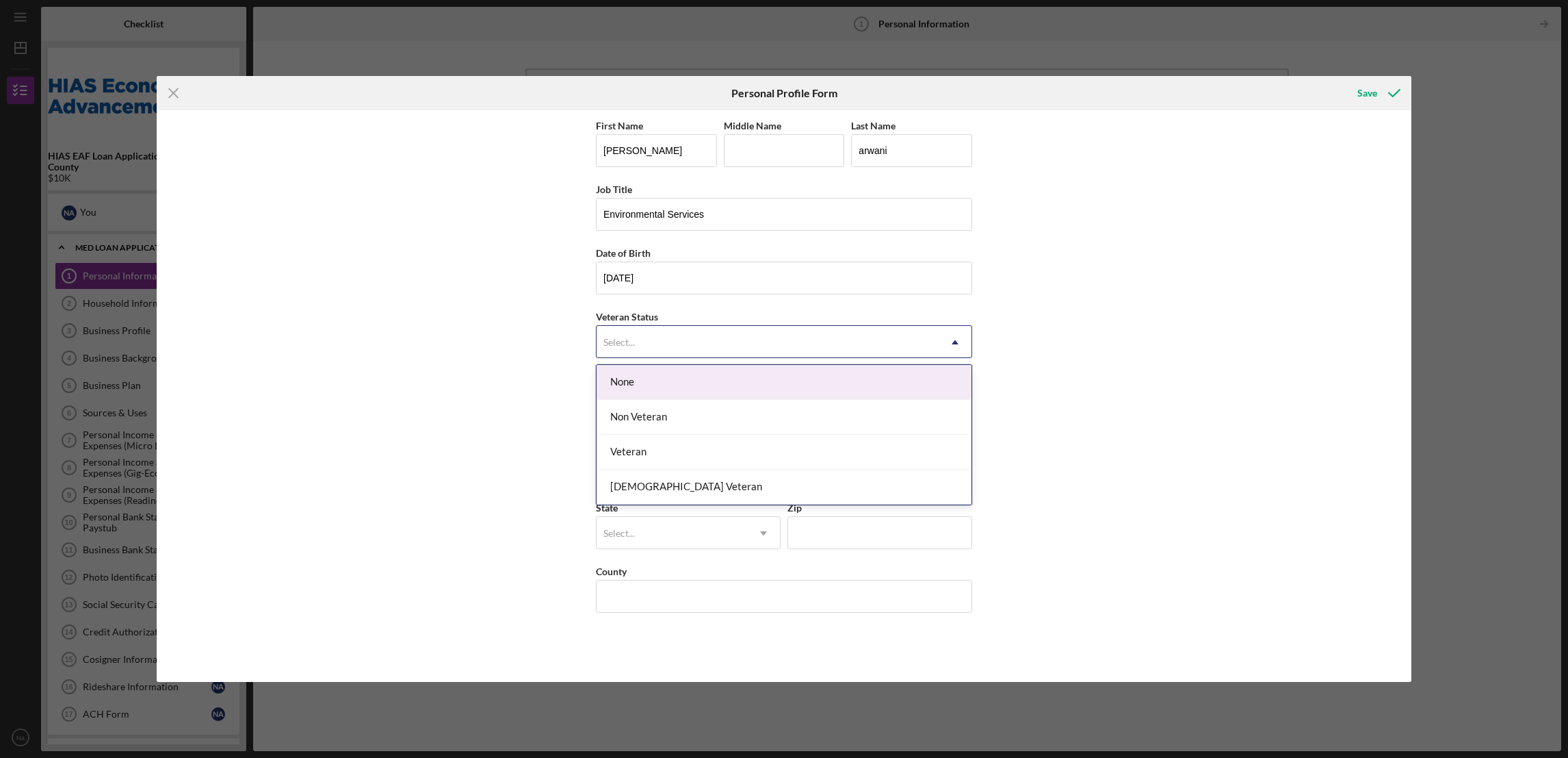
click at [660, 342] on div "Select..." at bounding box center [767, 342] width 342 height 32
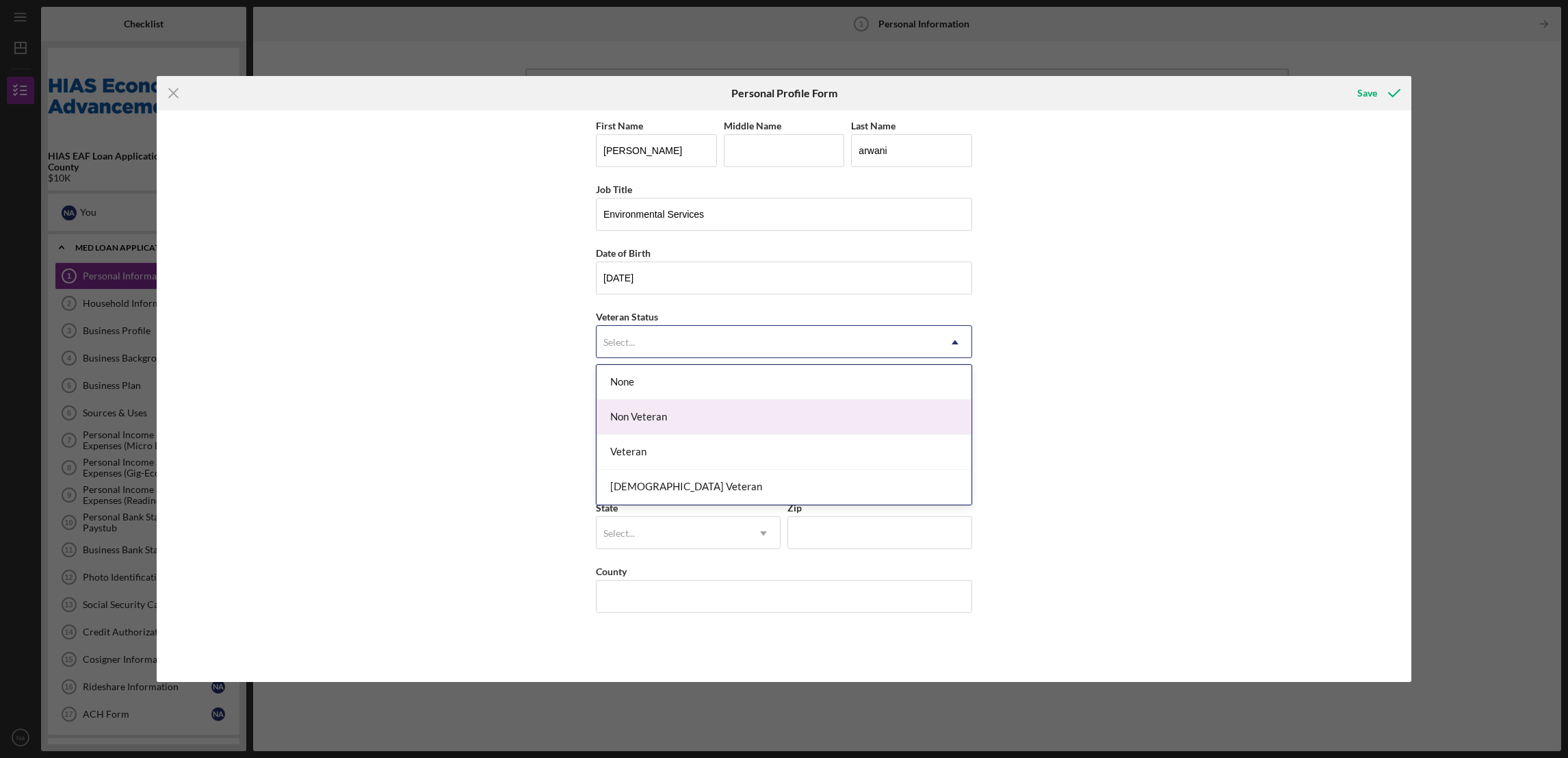
click at [652, 418] on div "Non Veteran" at bounding box center [783, 417] width 375 height 34
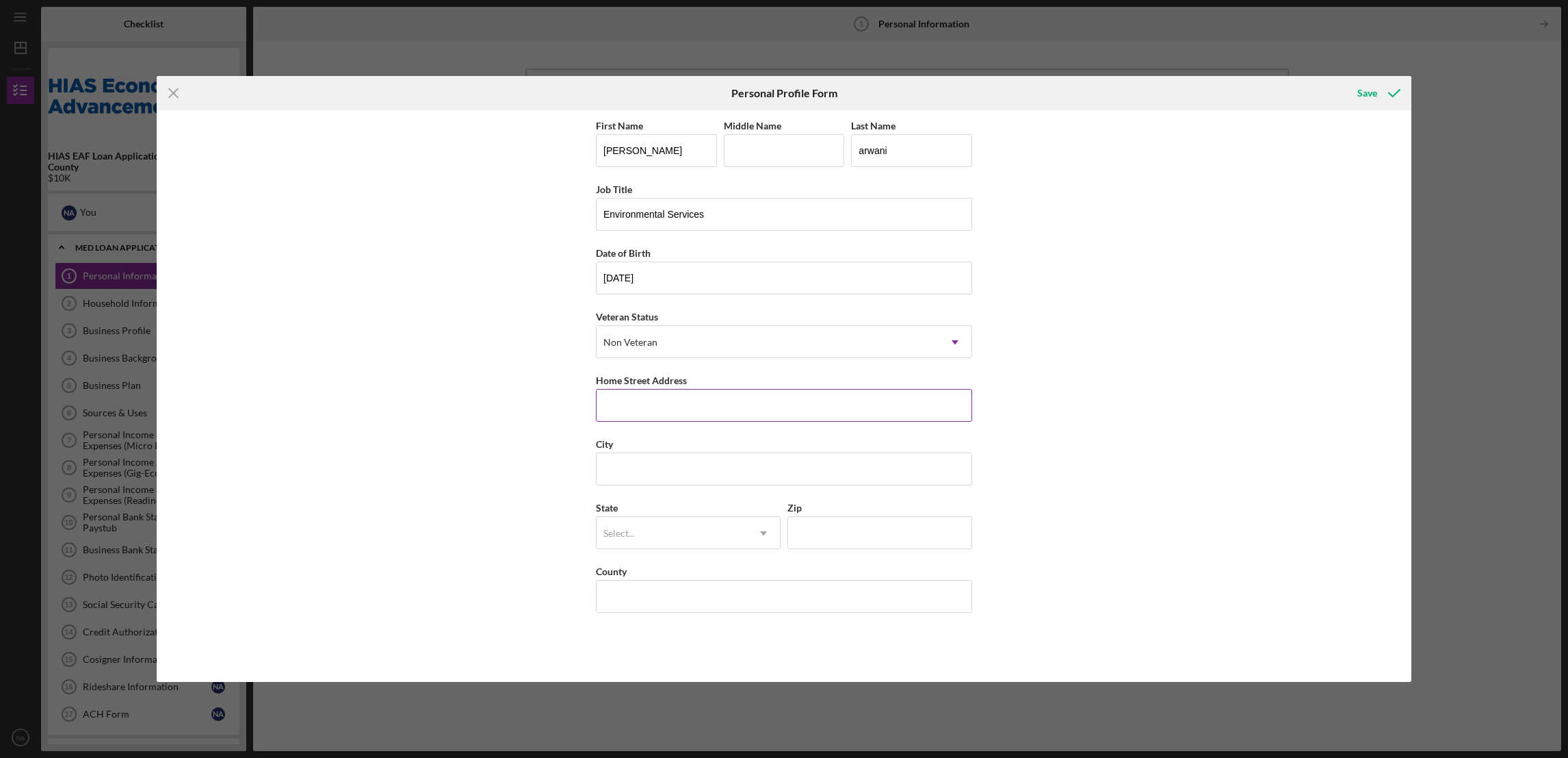
click at [651, 405] on input "Home Street Address" at bounding box center [784, 405] width 377 height 33
type input "[STREET_ADDRESS],"
click at [650, 460] on input "City" at bounding box center [784, 468] width 377 height 33
type input "Ypsilanti"
click at [654, 529] on div "Select..." at bounding box center [671, 533] width 151 height 32
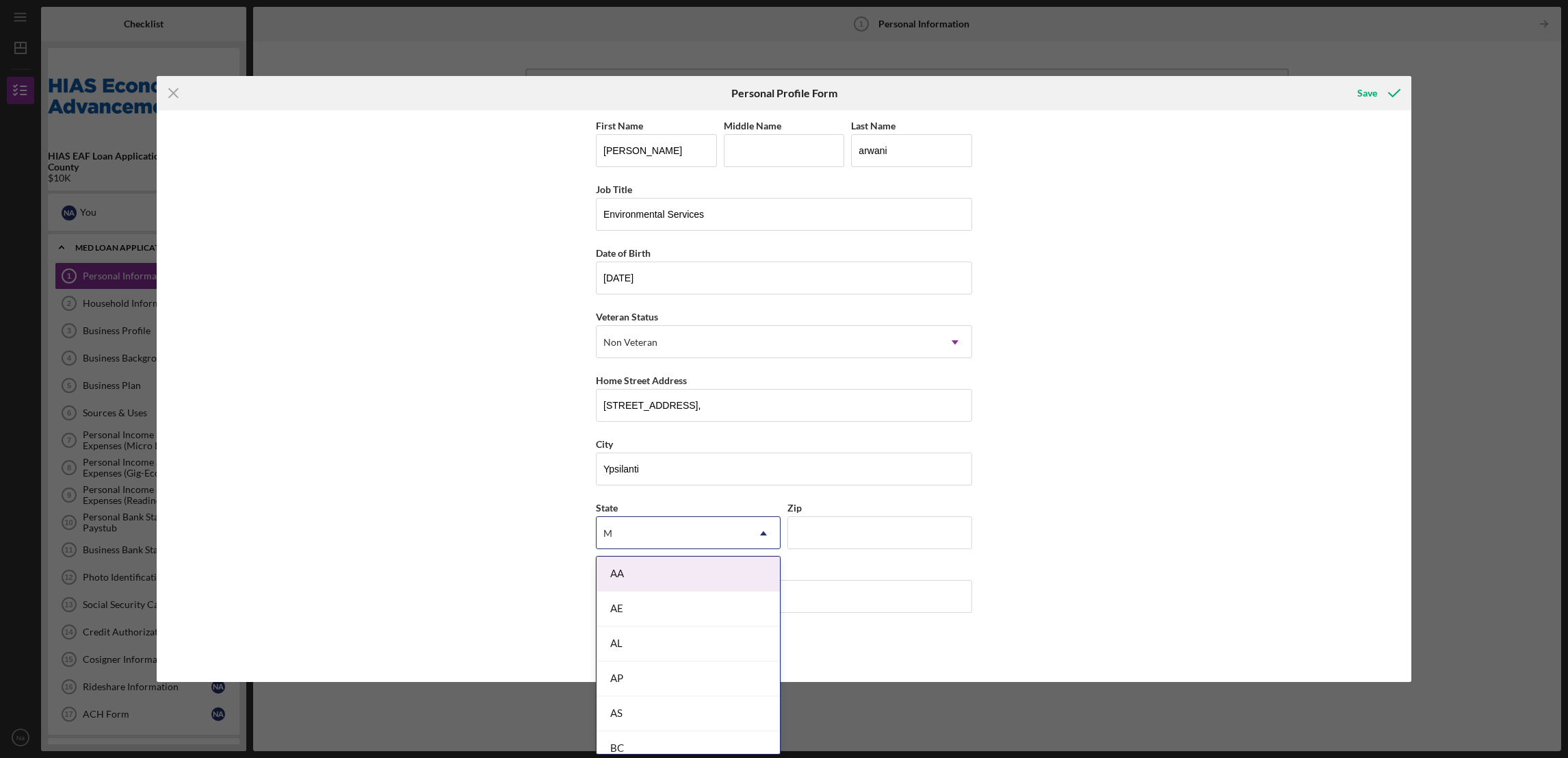
type input "MI"
click at [630, 612] on div "MI" at bounding box center [688, 608] width 183 height 34
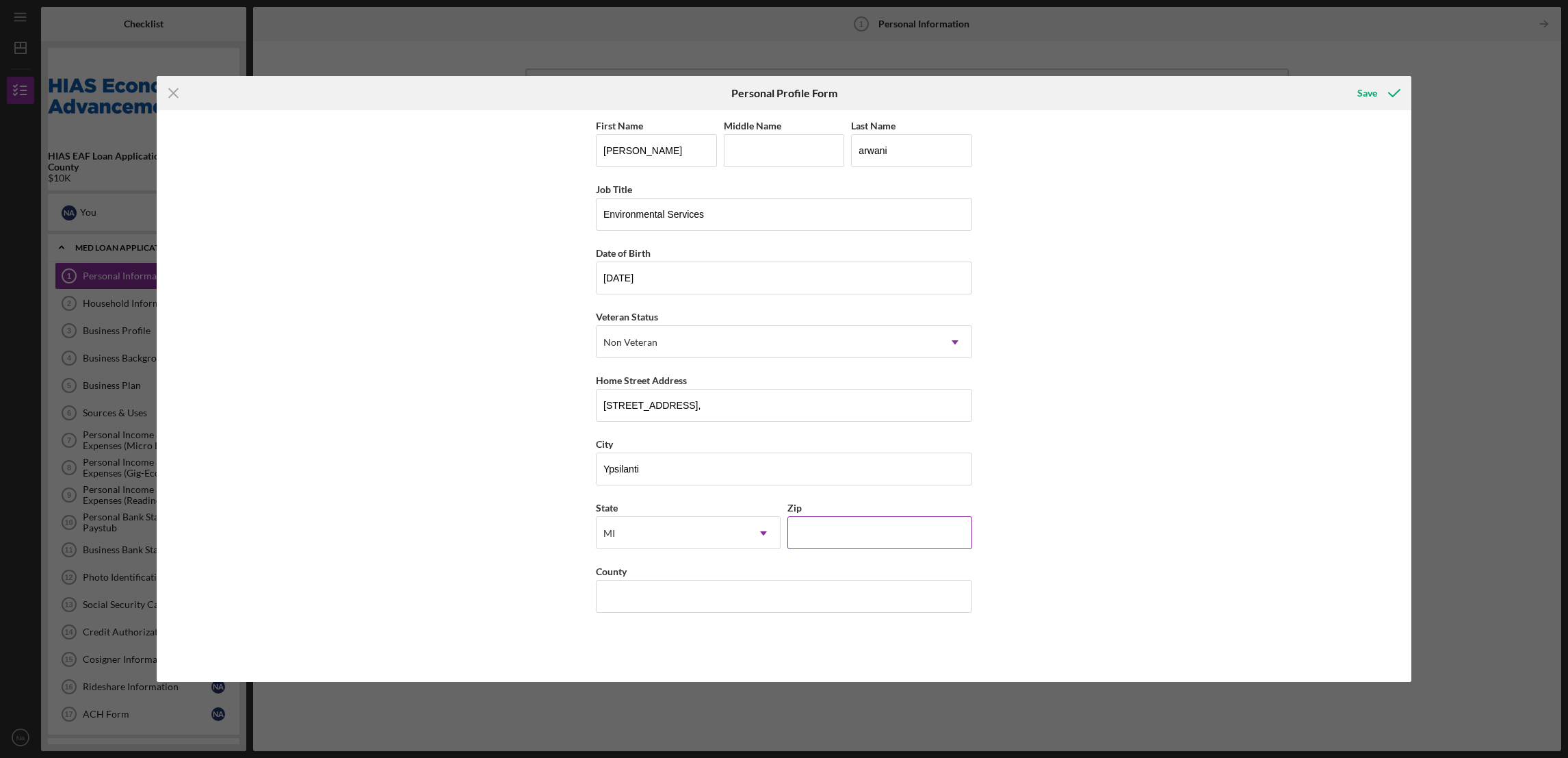
click at [852, 524] on input "Zip" at bounding box center [880, 532] width 185 height 33
type input "48197"
click at [678, 599] on input "County" at bounding box center [784, 596] width 377 height 33
type input "[GEOGRAPHIC_DATA]"
click at [1368, 90] on div "Save" at bounding box center [1367, 93] width 20 height 27
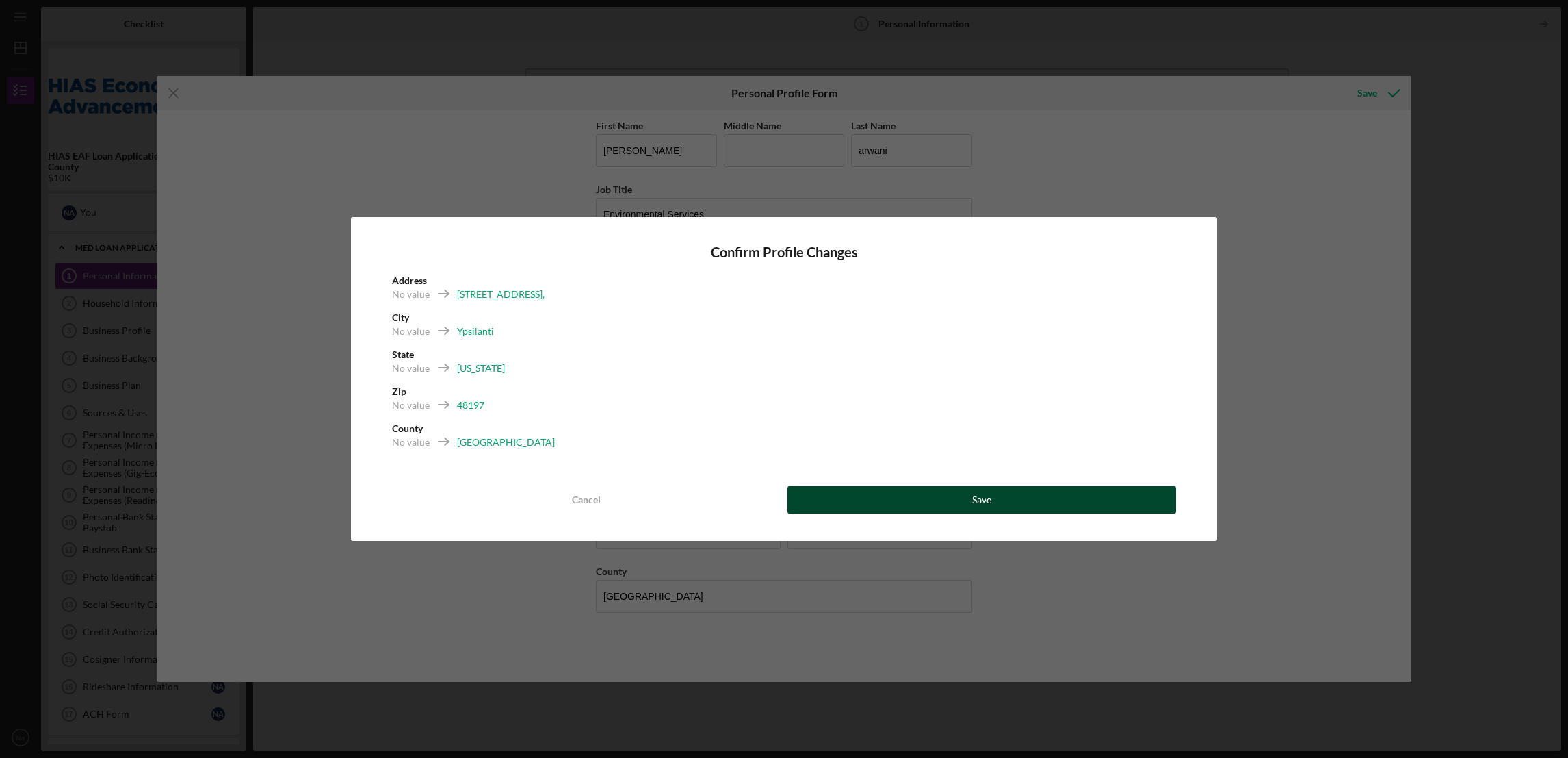
click at [991, 489] on button "Save" at bounding box center [982, 499] width 388 height 27
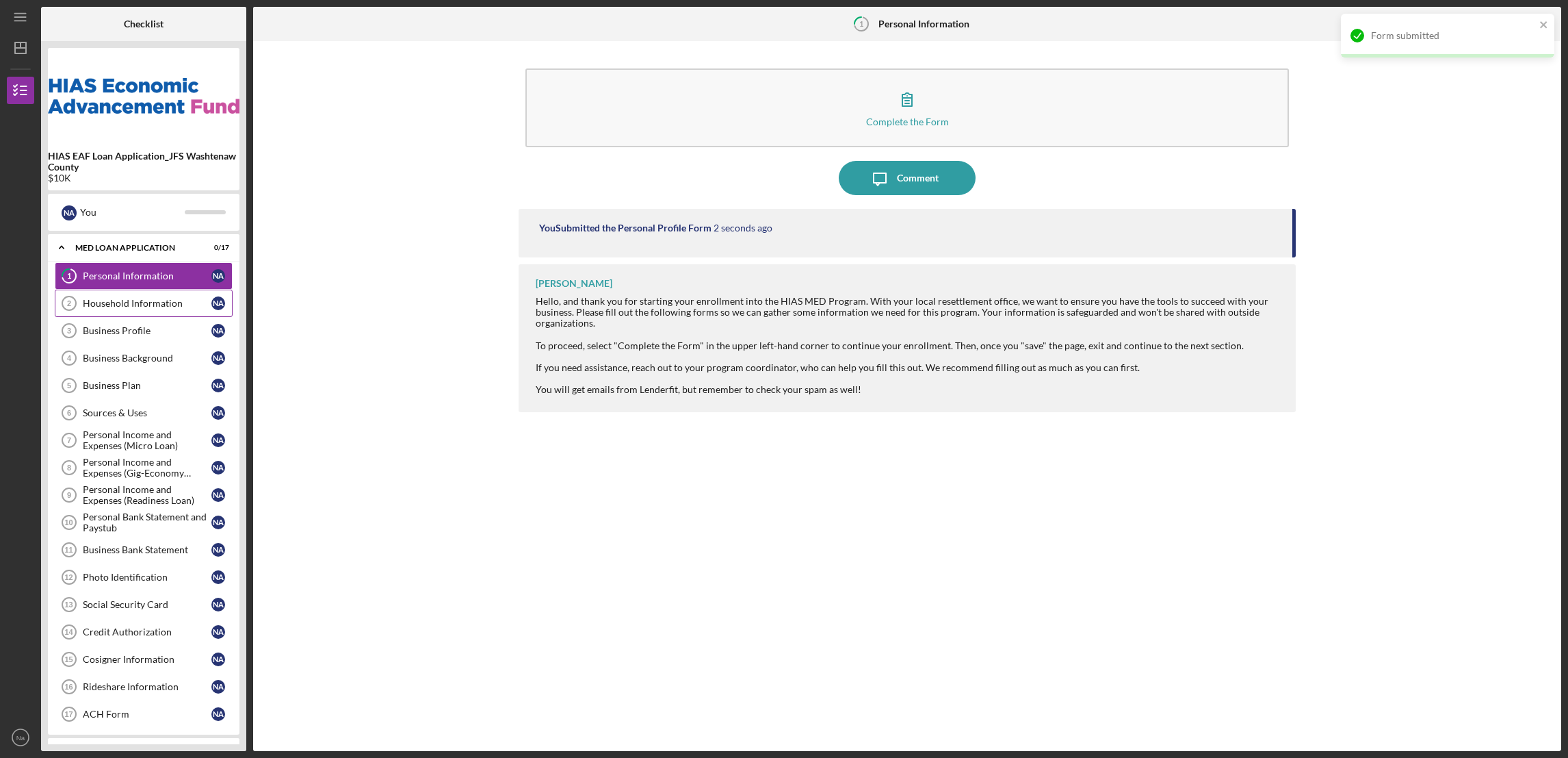
click at [131, 305] on div "Household Information" at bounding box center [147, 303] width 129 height 11
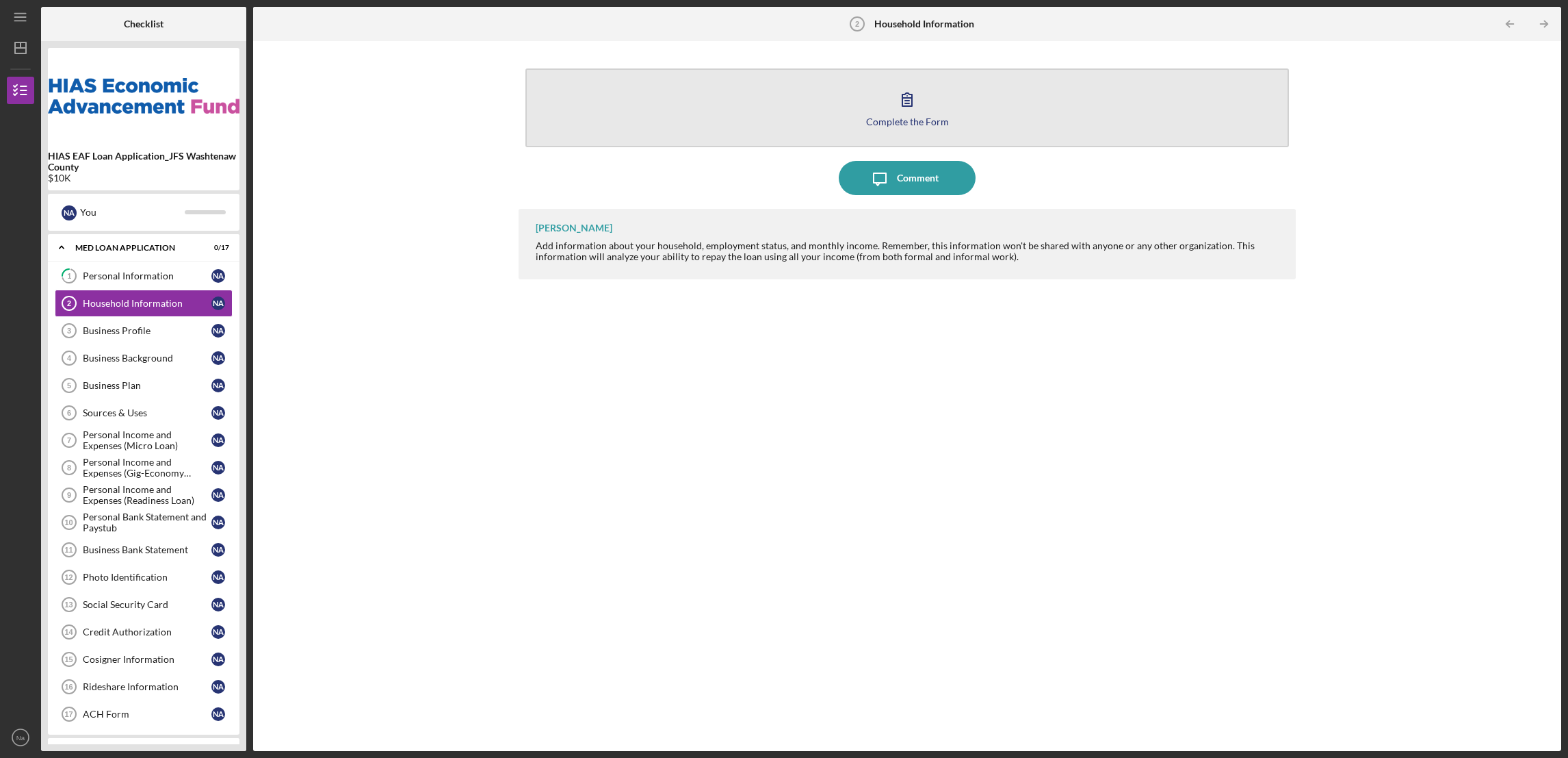
click at [900, 123] on div "Complete the Form" at bounding box center [906, 121] width 83 height 10
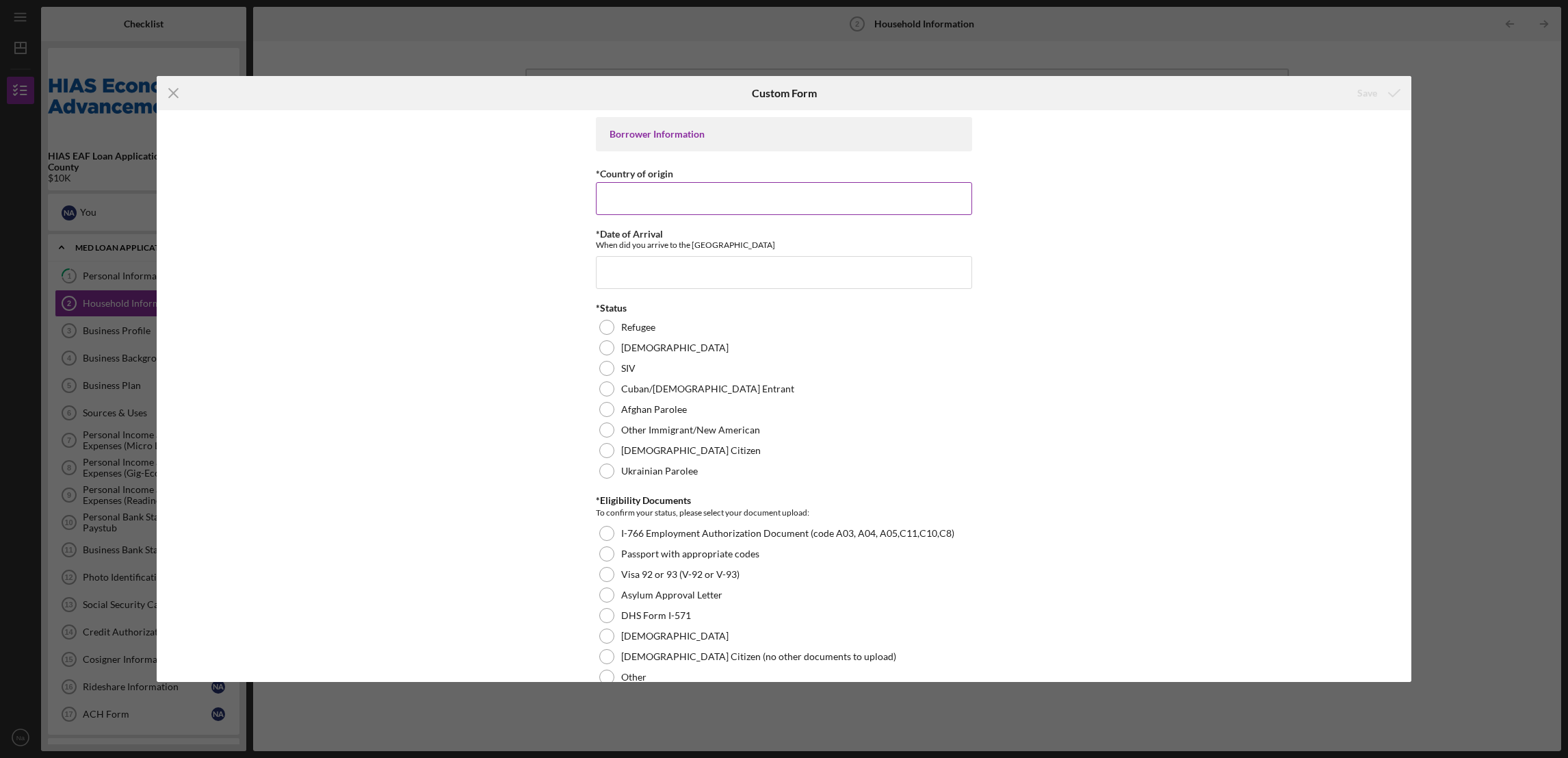
click at [681, 196] on input "*Country of origin" at bounding box center [784, 199] width 377 height 33
type input "[GEOGRAPHIC_DATA]"
click at [632, 263] on input "*Date of Arrival" at bounding box center [784, 272] width 377 height 33
